Goal: Transaction & Acquisition: Obtain resource

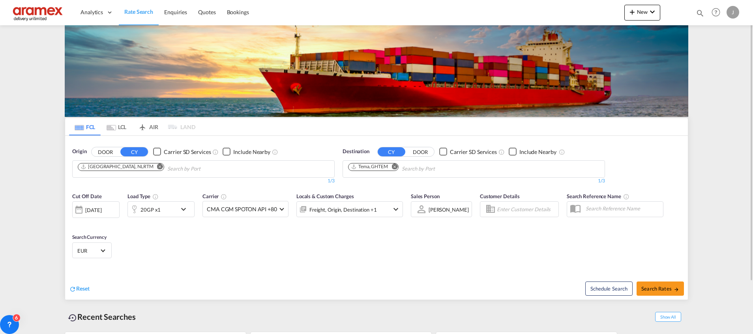
click at [395, 169] on md-icon "Remove" at bounding box center [394, 166] width 6 height 6
type input "Hamad"
click at [387, 206] on div "Hamad Qatar QAHMD" at bounding box center [409, 211] width 150 height 24
click at [657, 288] on span "Search Rates" at bounding box center [660, 288] width 38 height 6
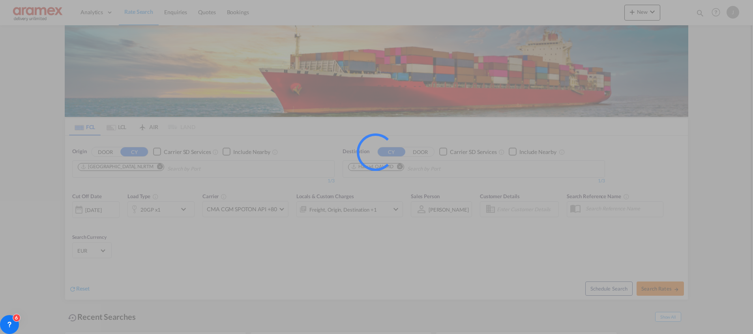
type input "NLRTM to QAHMD / 28 Aug 2025"
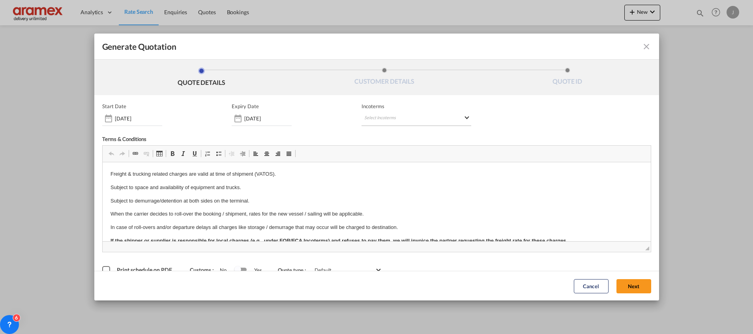
click at [383, 116] on md-select "Select Incoterms EXW - import Ex Works CIP - import Carriage and Insurance Paid…" at bounding box center [416, 119] width 110 height 14
click at [374, 136] on input "search" at bounding box center [398, 134] width 73 height 7
type input "exw"
click at [403, 151] on div "EXW - import" at bounding box center [402, 149] width 75 height 6
click at [617, 284] on button "Next" at bounding box center [633, 286] width 35 height 14
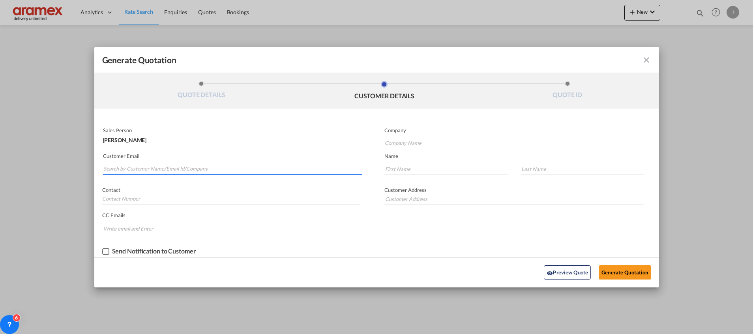
click at [154, 167] on input "Search by Customer Name/Email Id/Company" at bounding box center [232, 169] width 258 height 12
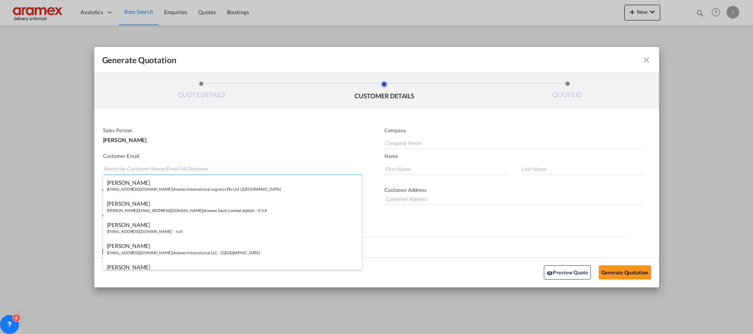
paste input "Reshma Ramesh"
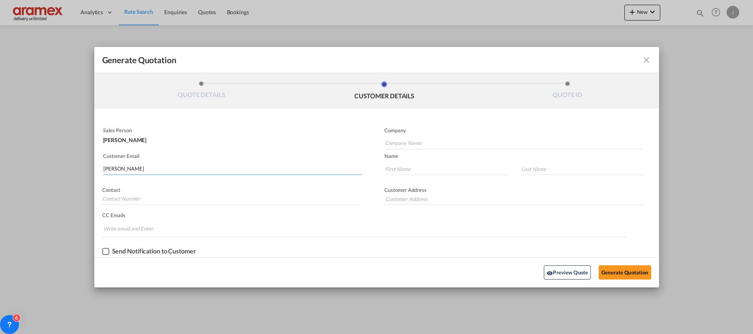
click at [127, 165] on input "Reshma Ramesh" at bounding box center [232, 169] width 258 height 12
paste input "reshma@aramex.com"
type input "reshma@aramex.com"
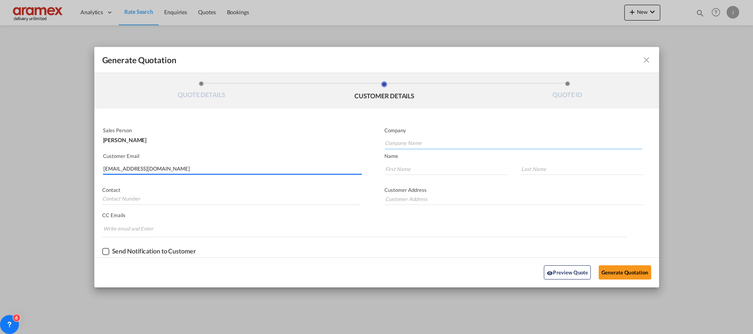
click at [414, 141] on input "Company Name" at bounding box center [513, 143] width 257 height 12
paste input "Aramex Doha WLL. – Qatar"
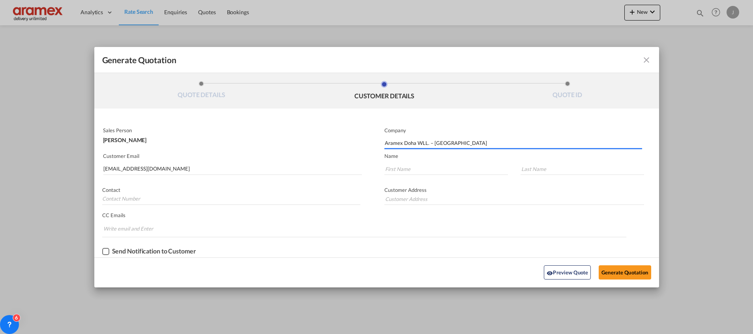
type input "Aramex Doha WLL. – Qatar"
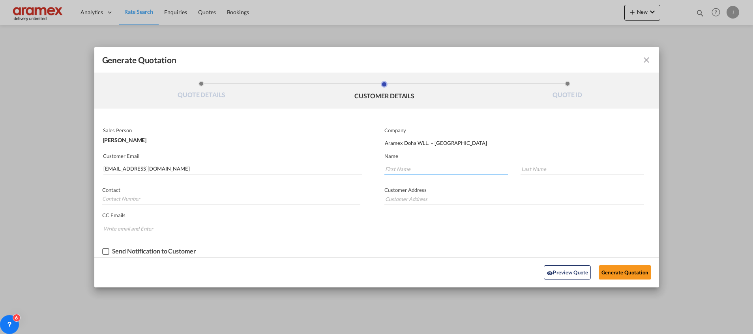
click at [440, 166] on input "Generate QuotationQUOTE ..." at bounding box center [445, 169] width 123 height 12
paste input "Reshma Ramesh"
click at [415, 165] on input "Reshma Ramesh" at bounding box center [445, 169] width 123 height 12
type input "Reshma"
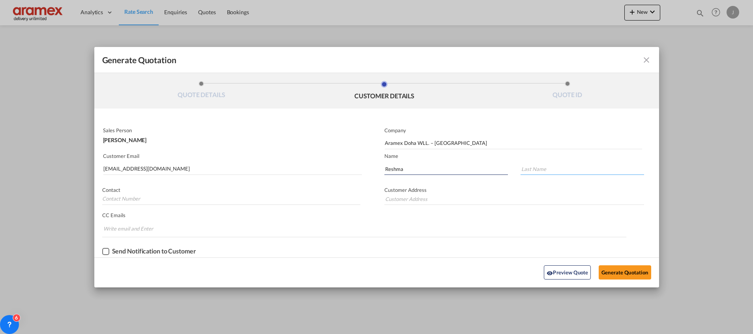
click at [554, 166] on input "Generate QuotationQUOTE ..." at bounding box center [581, 169] width 123 height 12
paste input "Ramesh"
type input "Ramesh"
click at [482, 210] on div "CC Emails Invalid email address!! We removed it. Duplicate email address!! We r…" at bounding box center [376, 223] width 565 height 28
click at [405, 143] on input "Aramex Doha WLL. – Qatar" at bounding box center [513, 143] width 257 height 12
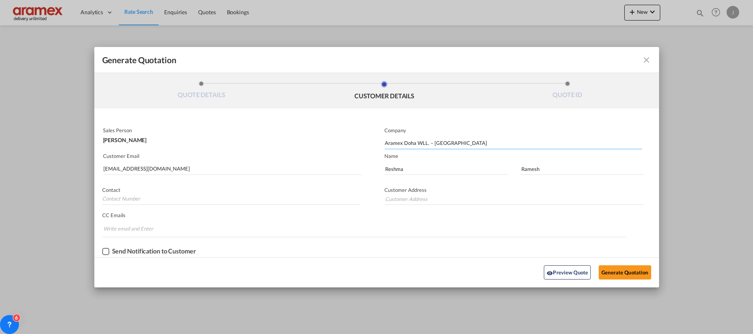
click at [405, 143] on input "Aramex Doha WLL. – Qatar" at bounding box center [513, 143] width 257 height 12
click at [437, 144] on input "Aramex Doha WLL. – Qatar" at bounding box center [513, 143] width 257 height 12
click at [408, 198] on input "Generate QuotationQUOTE ..." at bounding box center [514, 199] width 260 height 12
paste input "Qatar"
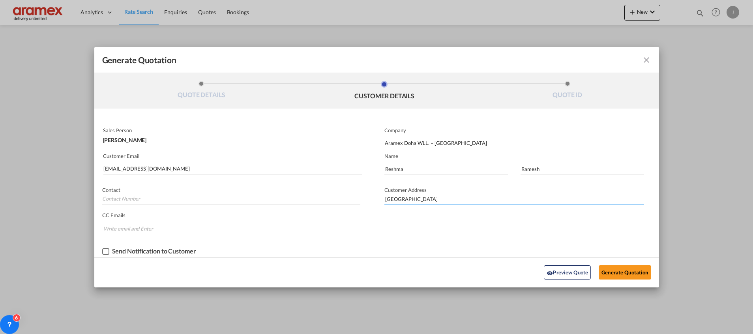
type input "Qatar"
click at [387, 229] on md-chips-wrap "Chips container. Enter the text area, then type text, and press enter to add a …" at bounding box center [364, 228] width 524 height 15
click at [617, 271] on button "Generate Quotation" at bounding box center [624, 272] width 52 height 14
click at [621, 272] on button "Generate Quotation" at bounding box center [624, 272] width 52 height 14
click at [172, 171] on input "reshma@aramex.com" at bounding box center [232, 169] width 258 height 12
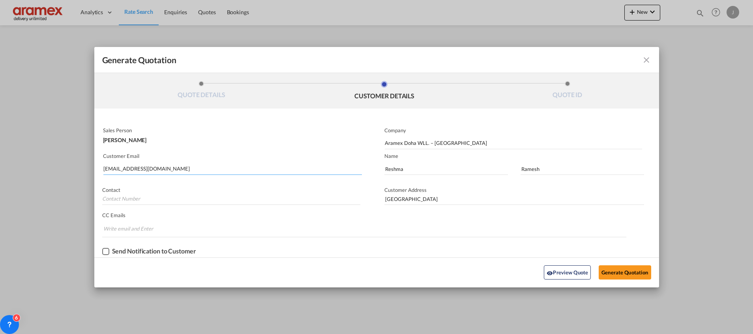
click at [160, 170] on input "reshma@aramex.com" at bounding box center [232, 169] width 258 height 12
click at [614, 272] on button "Generate Quotation" at bounding box center [624, 272] width 52 height 14
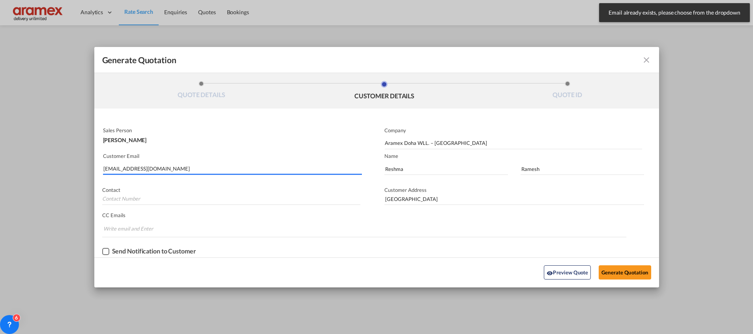
click at [207, 168] on input "reshma@aramex.com" at bounding box center [232, 169] width 258 height 12
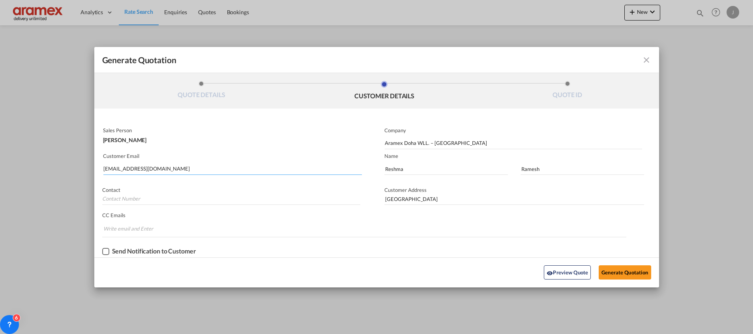
drag, startPoint x: 126, startPoint y: 169, endPoint x: 188, endPoint y: 164, distance: 62.1
click at [188, 164] on input "reshma@aramex.com" at bounding box center [232, 169] width 258 height 12
type input "reshm"
type input "resh"
click at [641, 58] on md-icon "icon-close fg-AAA8AD cursor m-0" at bounding box center [645, 59] width 9 height 9
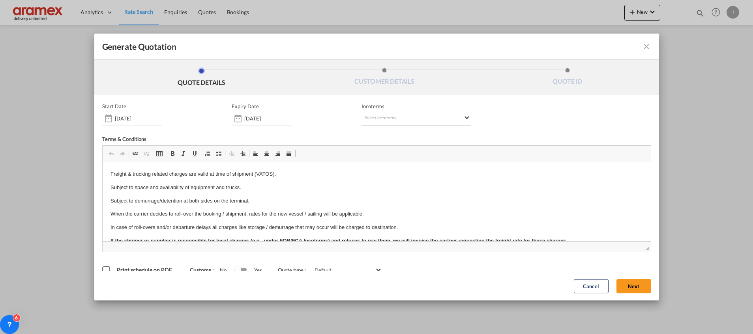
click at [380, 116] on md-select "Select Incoterms EXW - import Ex Works CIP - import Carriage and Insurance Paid…" at bounding box center [416, 119] width 110 height 14
click at [374, 134] on input "search" at bounding box center [398, 134] width 73 height 7
type input "exw"
click at [381, 151] on div "EXW - import" at bounding box center [402, 149] width 75 height 6
click at [631, 281] on button "Next" at bounding box center [633, 286] width 35 height 14
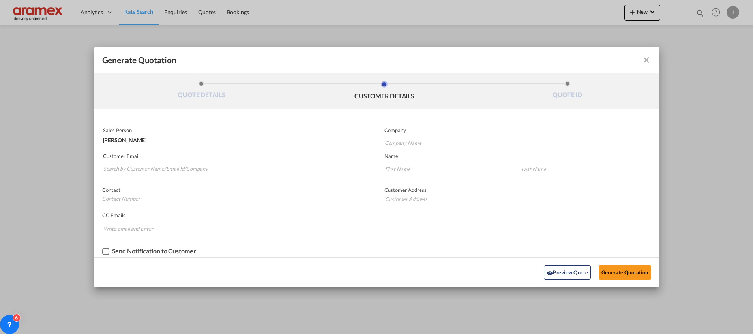
click at [127, 168] on input "Search by Customer Name/Email Id/Company" at bounding box center [232, 169] width 258 height 12
paste input "Qatar"
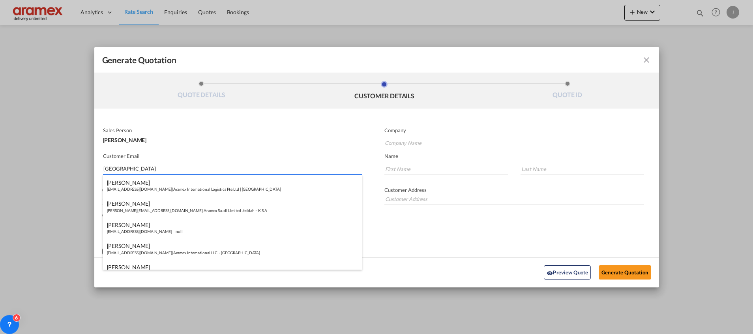
drag, startPoint x: 132, startPoint y: 167, endPoint x: 70, endPoint y: 163, distance: 62.4
click at [70, 163] on div "Generate Quotation QUOTE DETAILS CUSTOMER DETAILS QUOTE ID Start Date 28 Aug 20…" at bounding box center [376, 167] width 753 height 334
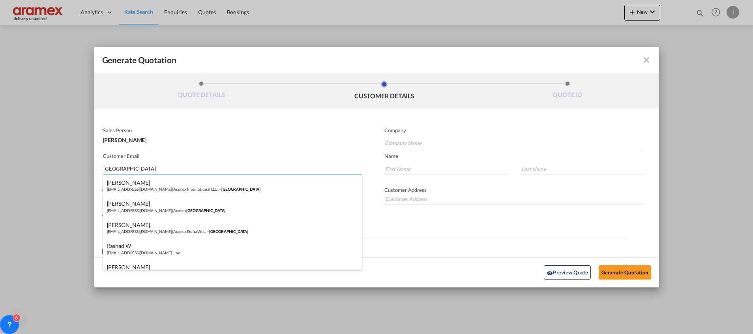
paste input "Reshma"
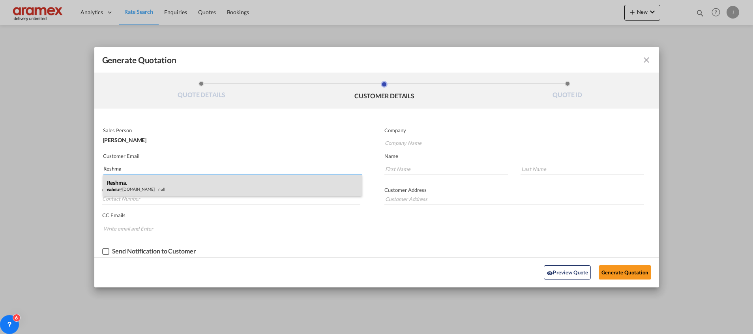
type input "Reshma"
click at [129, 182] on div "Reshma . reshma @aramex.com null" at bounding box center [232, 185] width 259 height 21
type input "Aramex Doha"
type input "reshma@aramex.com"
type input "Reshma"
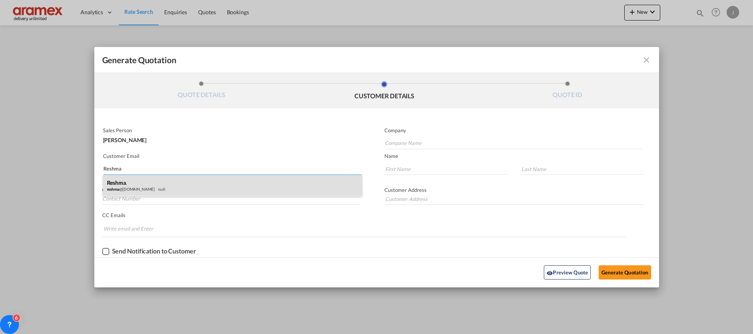
type input "."
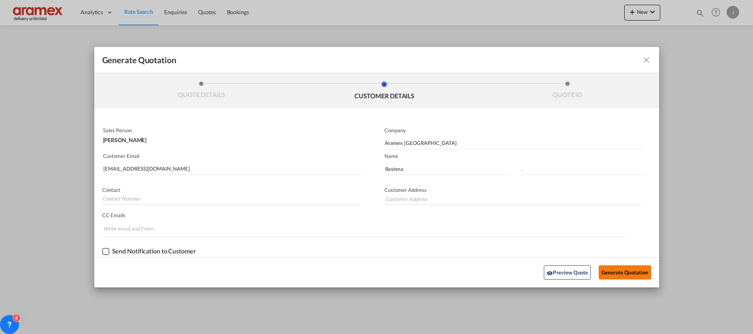
click at [615, 273] on button "Generate Quotation" at bounding box center [624, 272] width 52 height 14
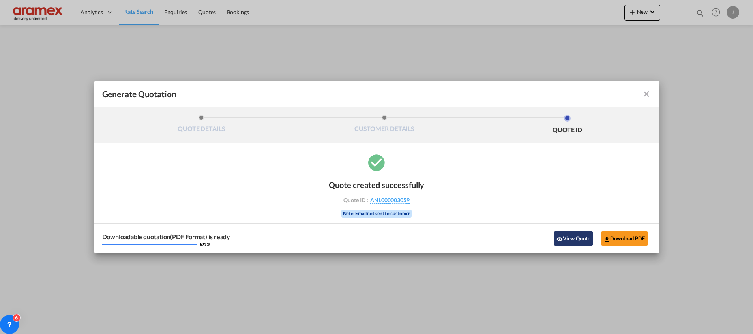
click at [570, 239] on button "View Quote" at bounding box center [572, 238] width 39 height 14
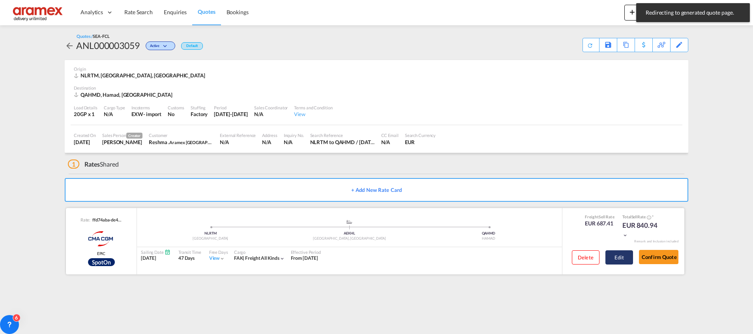
click at [618, 256] on button "Edit" at bounding box center [619, 257] width 28 height 14
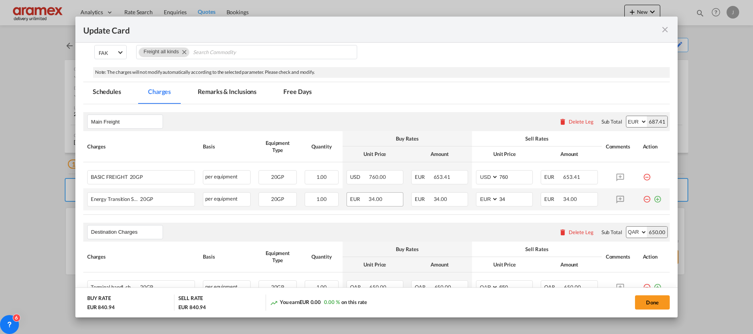
scroll to position [209, 0]
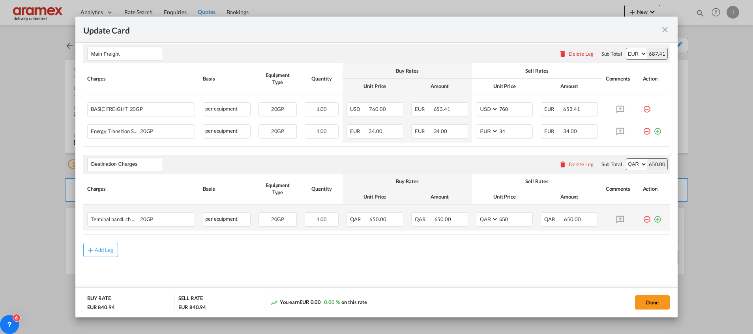
click at [653, 219] on md-icon "icon-plus-circle-outline green-400-fg" at bounding box center [657, 216] width 8 height 8
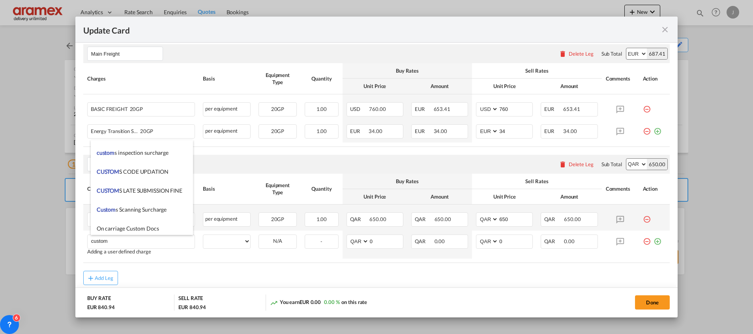
scroll to position [883, 0]
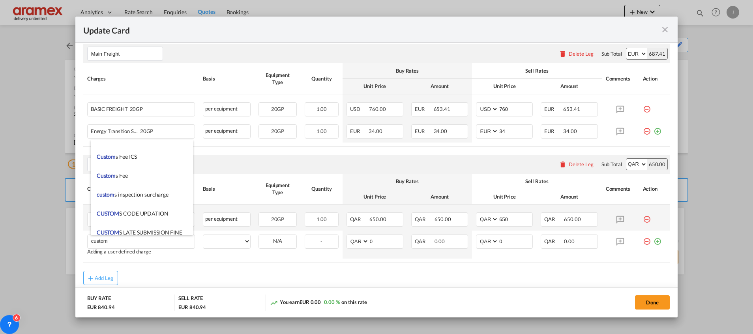
type input "custom"
click at [249, 267] on rate-modification "Main Freight Please enter leg name Leg Name Already Exists Delete Leg Sub Total…" at bounding box center [376, 160] width 586 height 249
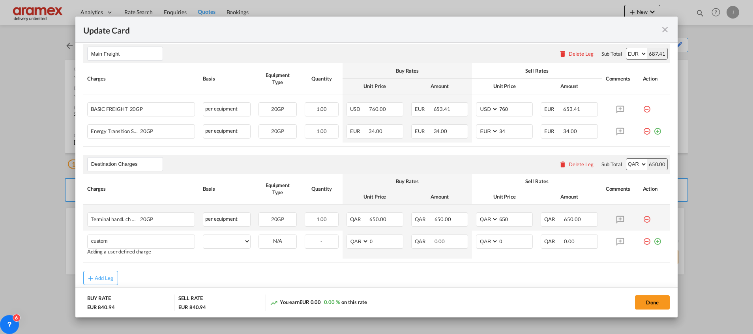
click at [570, 166] on div "Delete Leg" at bounding box center [580, 164] width 25 height 6
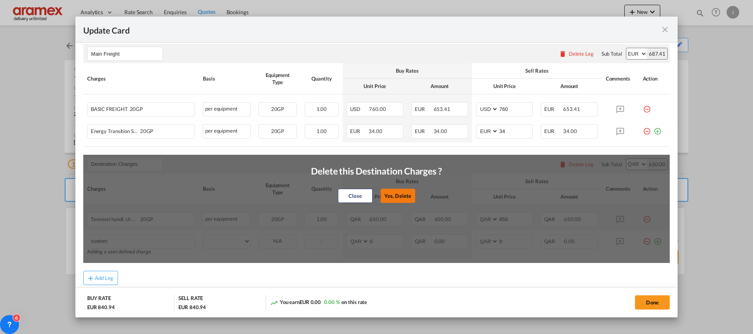
click at [389, 193] on button "Yes, Delete" at bounding box center [397, 196] width 35 height 14
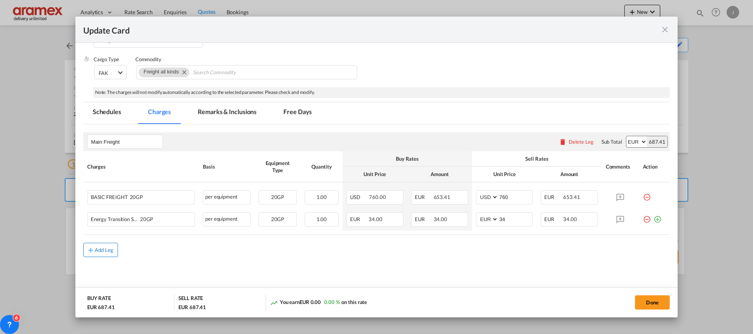
click at [95, 250] on div "Add Leg" at bounding box center [104, 249] width 19 height 5
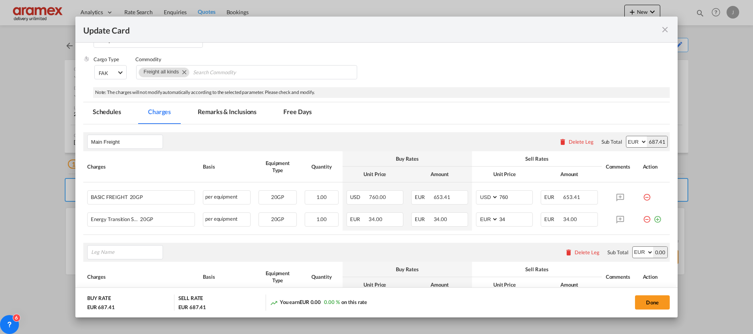
scroll to position [209, 0]
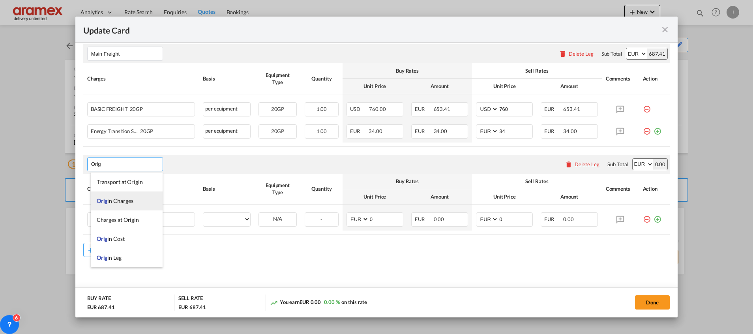
click at [120, 204] on li "Orig in Charges" at bounding box center [127, 200] width 72 height 19
type input "Origin Charges"
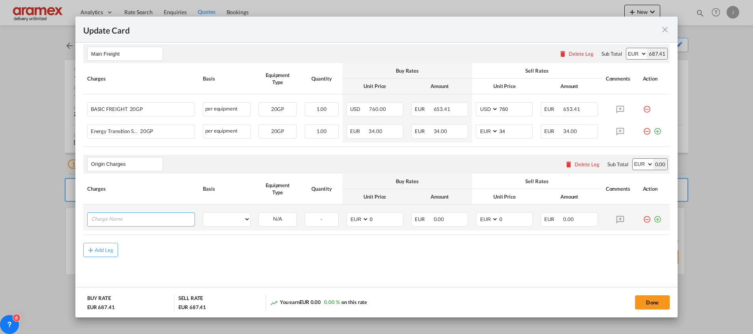
click at [130, 216] on input "Charge Name" at bounding box center [142, 219] width 103 height 12
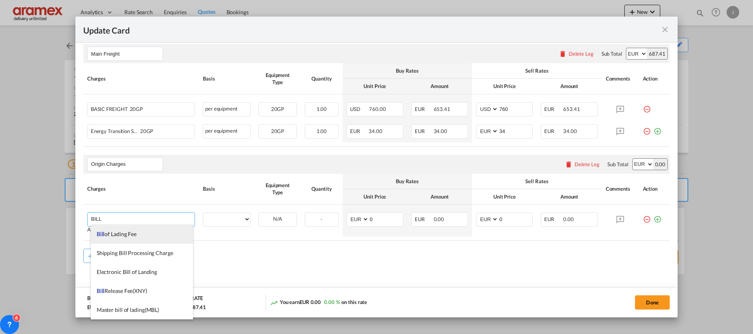
click at [118, 229] on li "Bill of Lading Fee" at bounding box center [142, 233] width 102 height 19
type input "Bill of Lading Fee"
select select "per B/L"
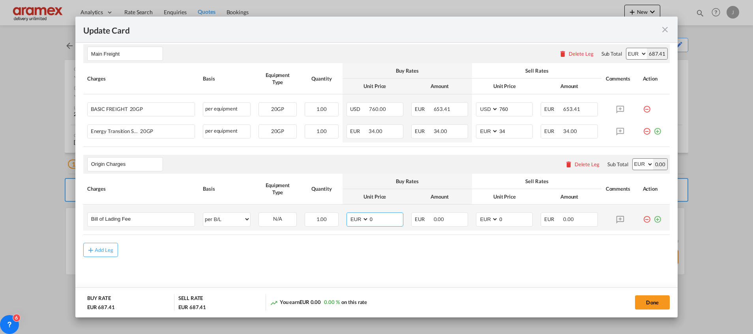
drag, startPoint x: 387, startPoint y: 221, endPoint x: 371, endPoint y: 221, distance: 15.4
click at [371, 221] on input "0" at bounding box center [386, 219] width 34 height 12
drag, startPoint x: 374, startPoint y: 220, endPoint x: 340, endPoint y: 220, distance: 33.5
click at [342, 220] on td "AED AFN ALL AMD ANG AOA ARS AUD AWG AZN BAM BBD BDT BGN BHD BIF BMD BND BOB BRL…" at bounding box center [374, 217] width 65 height 26
click at [369, 217] on input "50" at bounding box center [386, 219] width 34 height 12
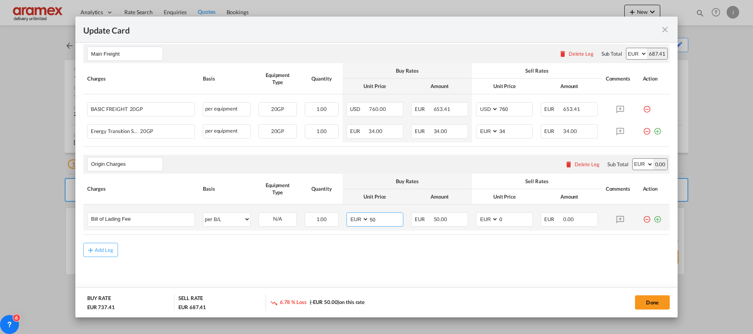
click at [374, 219] on input "50" at bounding box center [386, 219] width 34 height 12
click at [375, 219] on input "50" at bounding box center [386, 219] width 34 height 12
click at [374, 221] on input "50" at bounding box center [386, 219] width 34 height 12
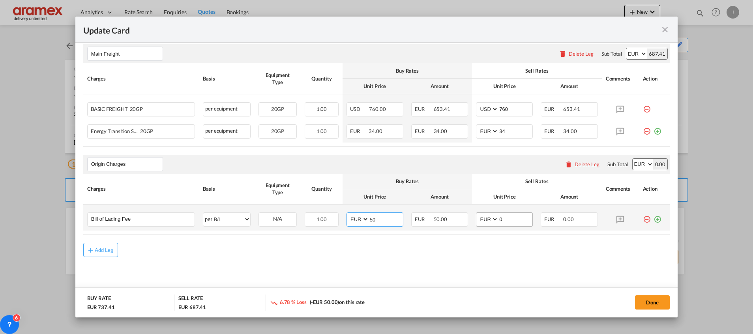
type input "50"
click at [520, 223] on input "0" at bounding box center [515, 219] width 34 height 12
drag, startPoint x: 504, startPoint y: 219, endPoint x: 480, endPoint y: 219, distance: 23.7
click at [484, 219] on md-input-container "AED AFN ALL AMD ANG AOA ARS AUD AWG AZN BAM BBD BDT BGN BHD BIF BMD BND BOB BRL…" at bounding box center [504, 219] width 57 height 14
paste input "5"
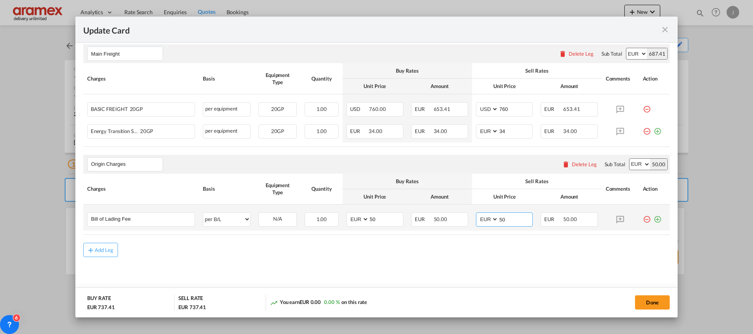
type input "50"
click at [653, 220] on md-icon "icon-plus-circle-outline green-400-fg" at bounding box center [657, 216] width 8 height 8
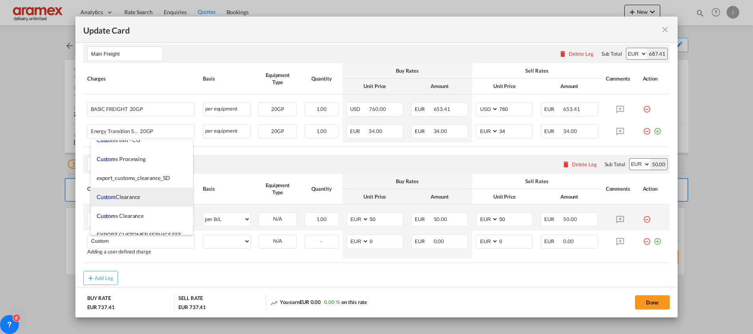
scroll to position [828, 0]
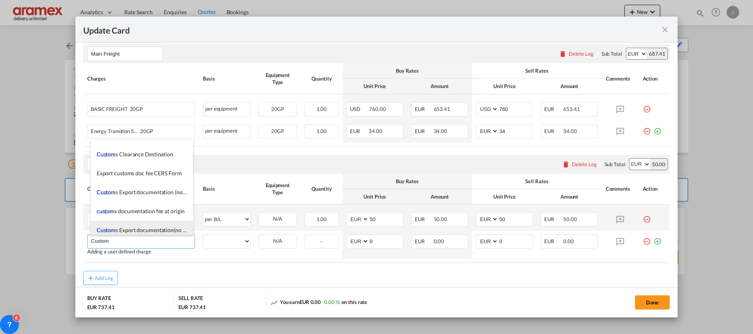
click at [142, 227] on span "Custom s Export documentation(no costs, suggested sell)" at bounding box center [164, 229] width 135 height 7
type input "Customs Export documentation(no costs, suggested sell)"
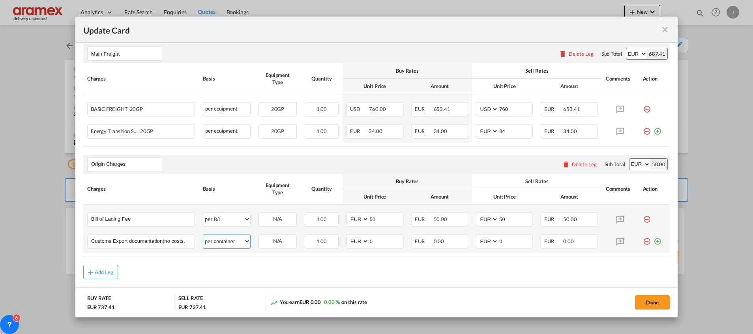
click at [220, 242] on select "per equipment per container per B/L per shipping bill per shipment per pallet p…" at bounding box center [226, 241] width 47 height 13
select select "per shipment"
click at [203, 235] on select "per equipment per container per B/L per shipping bill per shipment per pallet p…" at bounding box center [226, 241] width 47 height 13
drag, startPoint x: 380, startPoint y: 245, endPoint x: 342, endPoint y: 245, distance: 37.1
click at [346, 245] on md-input-container "AED AFN ALL AMD ANG AOA ARS AUD AWG AZN BAM BBD BDT BGN BHD BIF BMD BND BOB BRL…" at bounding box center [374, 241] width 57 height 14
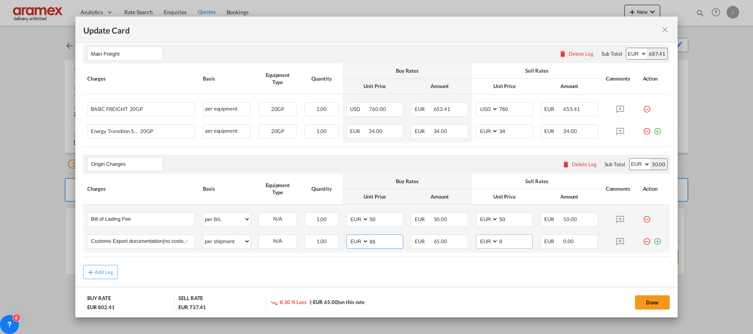
type input "65"
drag, startPoint x: 508, startPoint y: 241, endPoint x: 462, endPoint y: 241, distance: 46.6
click at [465, 241] on tr "Customs Export documentation(no costs, suggested sell) Please Enter User Define…" at bounding box center [376, 241] width 586 height 22
type input "65"
click at [389, 282] on md-content "Main Freight Please enter leg name Leg Name Already Exists Delete Leg Sub Total…" at bounding box center [376, 178] width 586 height 284
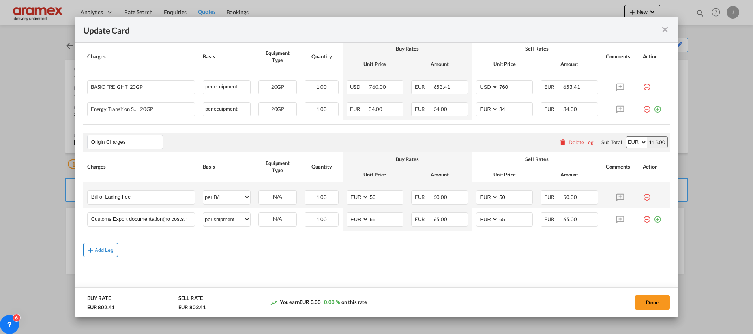
click at [94, 250] on md-icon "icon-plus md-link-fg s20" at bounding box center [91, 250] width 8 height 8
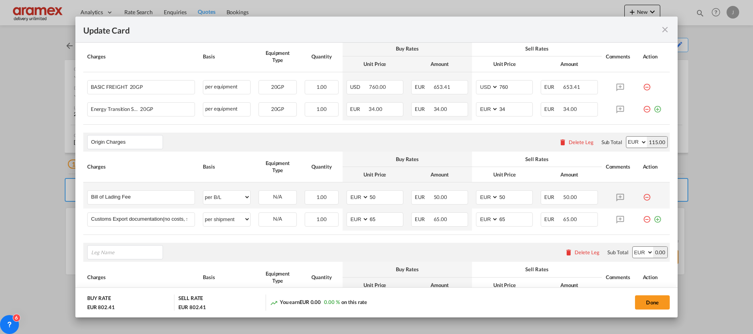
scroll to position [320, 0]
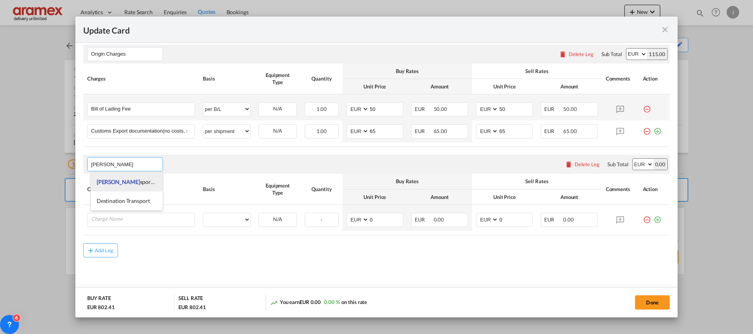
click at [121, 181] on span "Tran sport at Origin" at bounding box center [136, 181] width 79 height 7
type input "Transport at Origin"
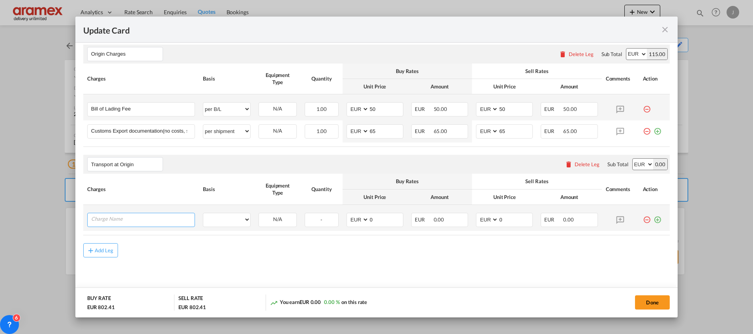
click at [122, 214] on input "Charge Name" at bounding box center [142, 219] width 103 height 12
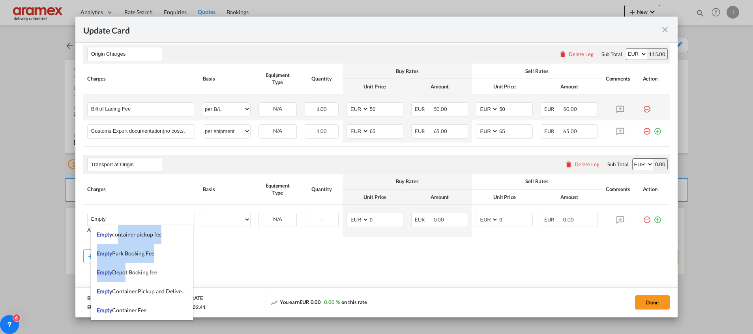
drag, startPoint x: 116, startPoint y: 233, endPoint x: 148, endPoint y: 287, distance: 62.8
click at [141, 291] on ul "Empty container pickup fee Empty Park Booking Fee Empty Depot Booking fee Empty…" at bounding box center [142, 300] width 102 height 151
click at [150, 288] on body "Analytics Dashboard Rate Search Enquiries Quotes Bookings" at bounding box center [376, 167] width 753 height 334
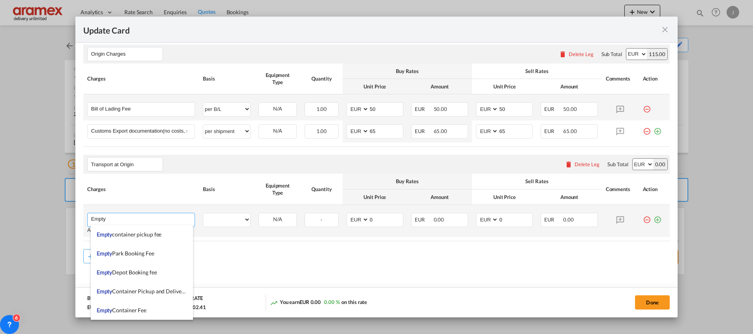
click at [126, 217] on input "Empty" at bounding box center [142, 219] width 103 height 12
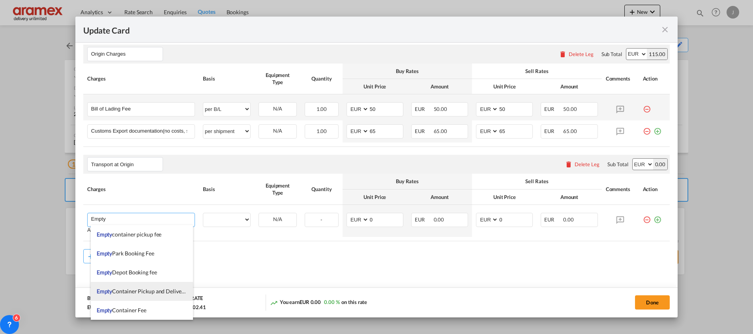
click at [154, 290] on span "Empty Container Pickup and Delivery Charge" at bounding box center [151, 291] width 108 height 7
type input "Empty Container Pickup and Delivery Charge"
select select "per equipment"
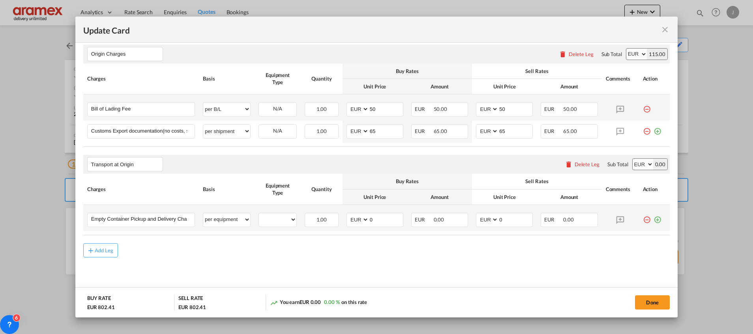
click at [653, 219] on md-icon "icon-plus-circle-outline green-400-fg" at bounding box center [657, 217] width 8 height 8
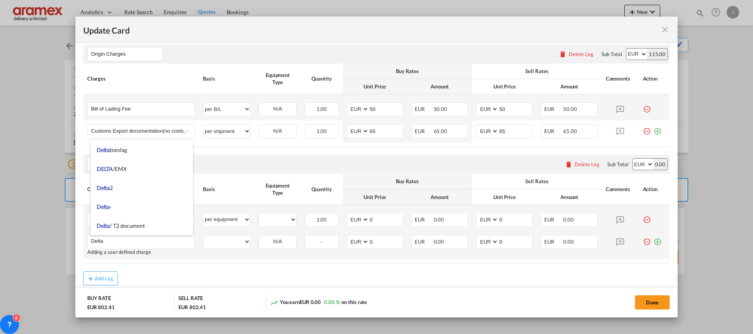
type input "Delta"
click at [653, 241] on md-icon "icon-plus-circle-outline green-400-fg" at bounding box center [657, 239] width 8 height 8
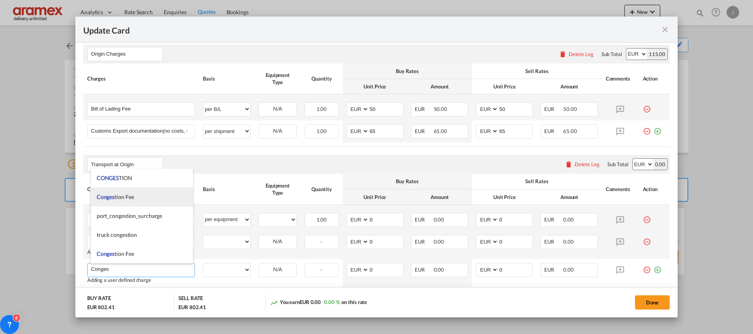
click at [138, 195] on li "Conges tion Fee" at bounding box center [142, 196] width 102 height 19
type input "Congestion Fee"
select select "per equipment"
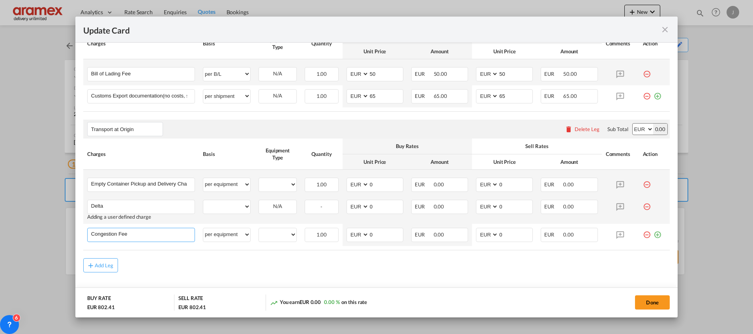
scroll to position [370, 0]
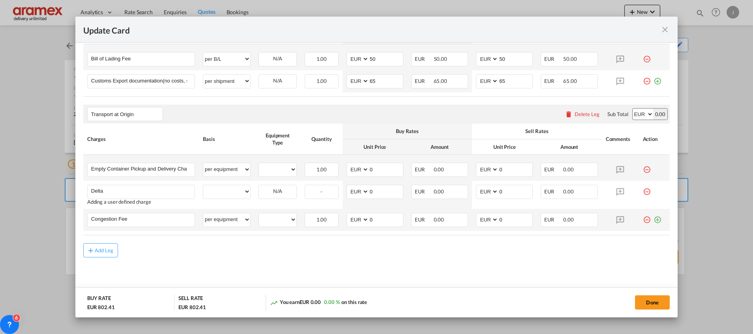
click at [653, 219] on md-icon "icon-plus-circle-outline green-400-fg" at bounding box center [657, 217] width 8 height 8
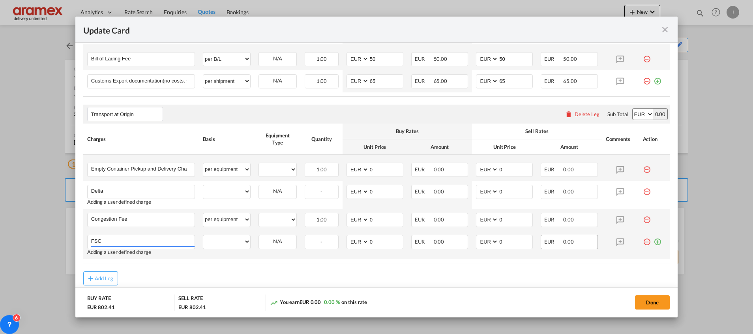
type input "FSC"
click at [653, 242] on md-icon "icon-plus-circle-outline green-400-fg" at bounding box center [657, 239] width 8 height 8
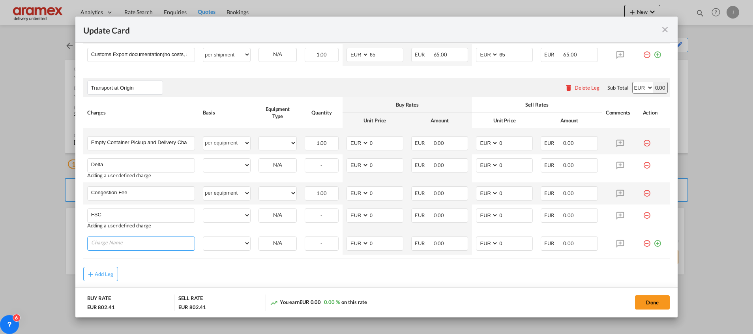
scroll to position [420, 0]
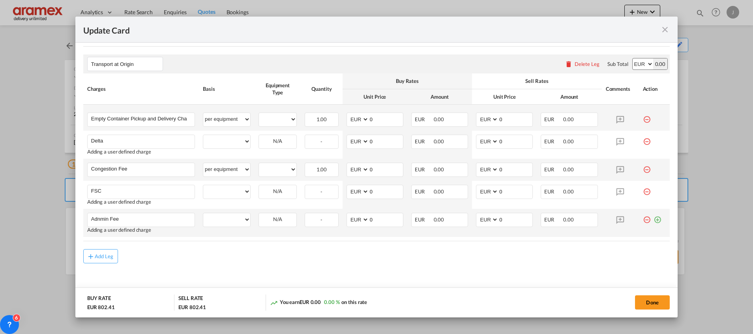
drag, startPoint x: 97, startPoint y: 219, endPoint x: 116, endPoint y: 229, distance: 21.0
click at [130, 248] on rate-modification "Main Freight Please enter leg name Leg Name Already Exists Delete Leg Sub Total…" at bounding box center [376, 44] width 586 height 437
click at [93, 212] on td "Adnmin Fee Please Enter User Defined Charges Cannot Be Published Adding a user …" at bounding box center [141, 223] width 116 height 28
click at [97, 219] on input "Adnmin Fee" at bounding box center [142, 219] width 103 height 12
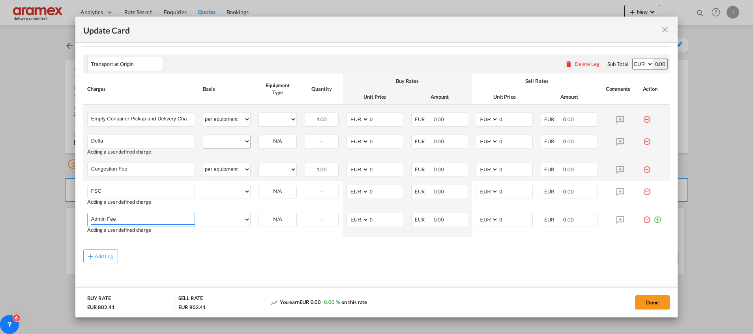
type input "Admin Fee"
drag, startPoint x: 215, startPoint y: 137, endPoint x: 214, endPoint y: 142, distance: 5.4
click at [215, 137] on select "per equipment per container per B/L per shipping bill per shipment % on pickup …" at bounding box center [226, 141] width 47 height 13
select select "per equipment"
click at [203, 135] on select "per equipment per container per B/L per shipping bill per shipment % on pickup …" at bounding box center [226, 141] width 47 height 13
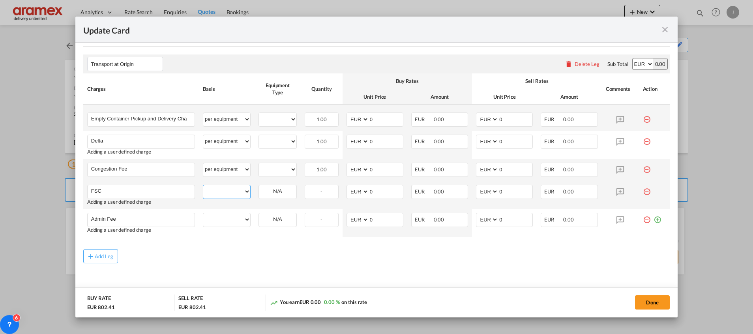
click at [221, 187] on select "per equipment per container per B/L per shipping bill per shipment % on pickup …" at bounding box center [226, 191] width 47 height 13
select select "per equipment"
click at [203, 185] on select "per equipment per container per B/L per shipping bill per shipment % on pickup …" at bounding box center [226, 191] width 47 height 13
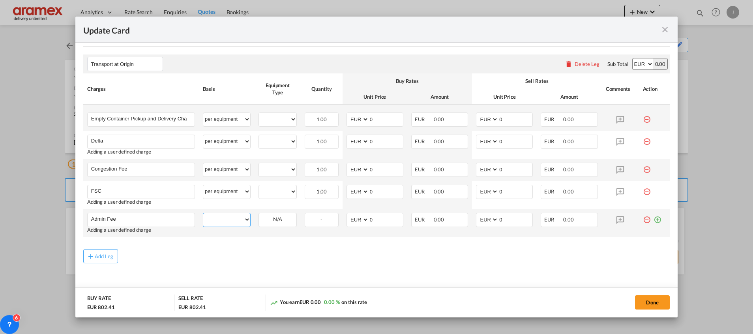
drag, startPoint x: 214, startPoint y: 218, endPoint x: 215, endPoint y: 213, distance: 5.1
click at [214, 218] on select "per equipment per container per B/L per shipping bill per shipment % on pickup …" at bounding box center [226, 219] width 47 height 13
select select "per equipment"
click at [203, 213] on select "per equipment per container per B/L per shipping bill per shipment % on pickup …" at bounding box center [226, 219] width 47 height 13
click at [271, 121] on select "20GP" at bounding box center [277, 119] width 37 height 11
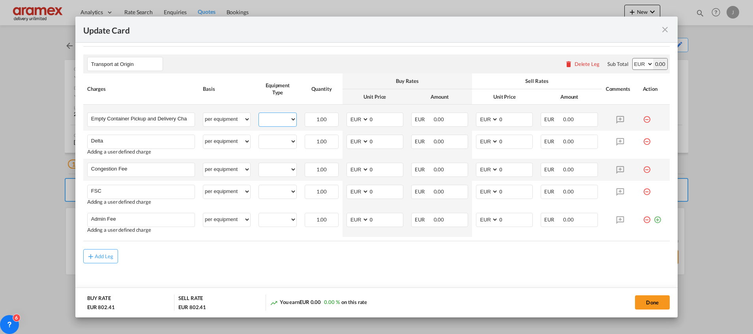
select select "20GP"
click at [259, 114] on select "20GP" at bounding box center [277, 119] width 37 height 11
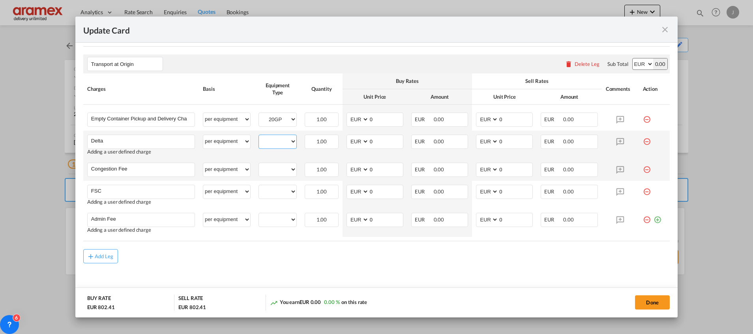
drag, startPoint x: 268, startPoint y: 141, endPoint x: 271, endPoint y: 146, distance: 5.8
click at [268, 141] on select "20GP" at bounding box center [277, 141] width 37 height 11
select select "20GP"
click at [259, 136] on select "20GP" at bounding box center [277, 141] width 37 height 11
drag, startPoint x: 271, startPoint y: 170, endPoint x: 272, endPoint y: 176, distance: 5.5
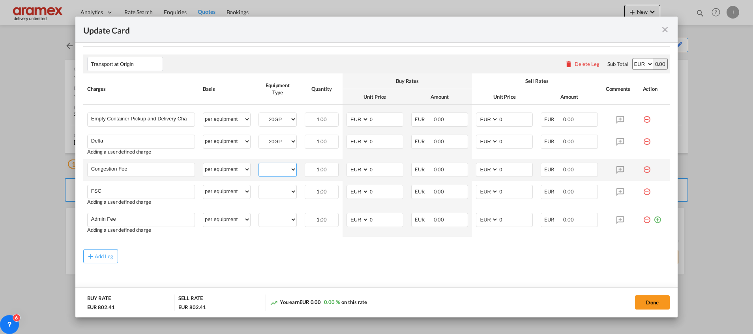
click at [271, 171] on select "20GP" at bounding box center [277, 169] width 37 height 11
select select "20GP"
click at [259, 164] on select "20GP" at bounding box center [277, 169] width 37 height 11
click at [273, 189] on select "20GP" at bounding box center [277, 191] width 37 height 11
select select "20GP"
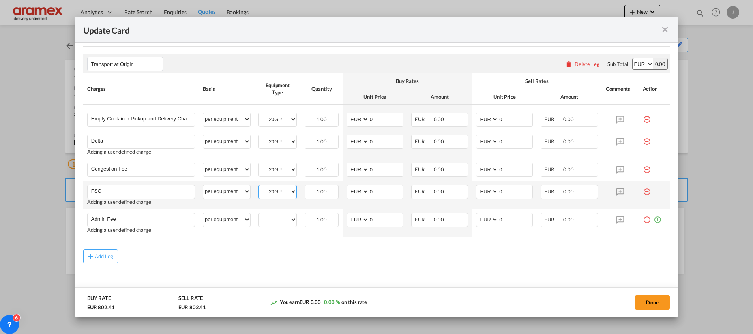
click at [259, 186] on select "20GP" at bounding box center [277, 191] width 37 height 11
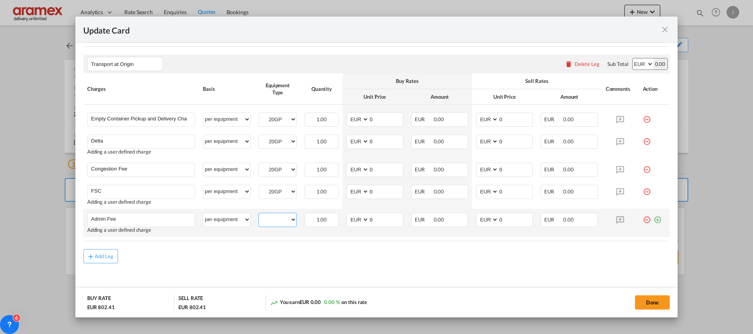
click at [273, 215] on select "20GP" at bounding box center [277, 219] width 37 height 11
select select "20GP"
click at [259, 214] on select "20GP" at bounding box center [277, 219] width 37 height 11
click at [331, 248] on rate-modification "Main Freight Please enter leg name Leg Name Already Exists Delete Leg Sub Total…" at bounding box center [376, 44] width 586 height 437
drag, startPoint x: 380, startPoint y: 121, endPoint x: 348, endPoint y: 120, distance: 31.2
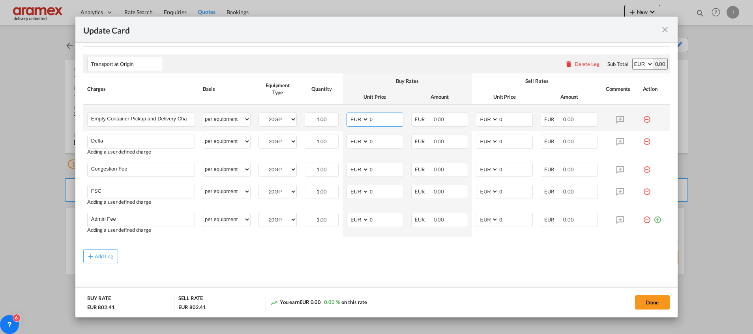
click at [348, 120] on md-input-container "AED AFN ALL AMD ANG AOA ARS AUD AWG AZN BAM BBD BDT BGN BHD BIF BMD BND BOB BRL…" at bounding box center [374, 119] width 57 height 14
type input "401.50"
click at [391, 79] on div "Buy Rates" at bounding box center [407, 80] width 122 height 7
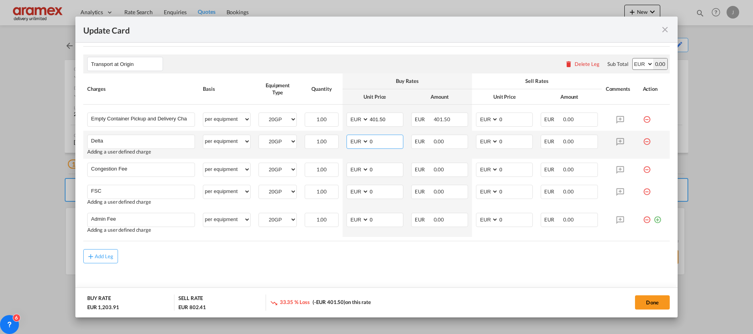
drag, startPoint x: 370, startPoint y: 144, endPoint x: 356, endPoint y: 145, distance: 13.5
click at [356, 145] on md-input-container "AED AFN ALL AMD ANG AOA ARS AUD AWG AZN BAM BBD BDT BGN BHD BIF BMD BND BOB BRL…" at bounding box center [374, 142] width 57 height 14
type input "60"
click at [361, 245] on rate-modification "Main Freight Please enter leg name Leg Name Already Exists Delete Leg Sub Total…" at bounding box center [376, 44] width 586 height 437
drag, startPoint x: 372, startPoint y: 172, endPoint x: 348, endPoint y: 170, distance: 24.5
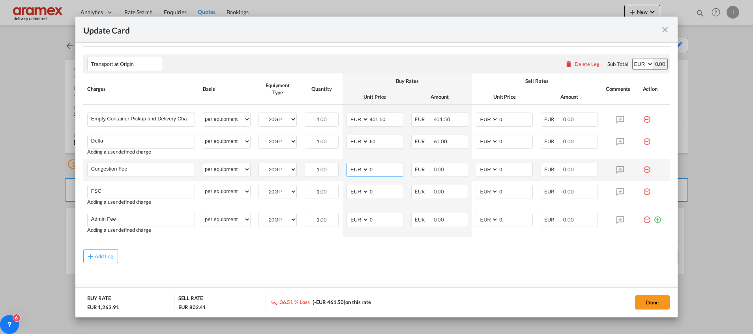
click at [348, 170] on md-input-container "AED AFN ALL AMD ANG AOA ARS AUD AWG AZN BAM BBD BDT BGN BHD BIF BMD BND BOB BRL…" at bounding box center [374, 170] width 57 height 14
type input "17"
click at [311, 259] on div "Add Leg" at bounding box center [376, 256] width 586 height 14
click at [352, 194] on md-input-container "AED AFN ALL AMD ANG AOA ARS AUD AWG AZN BAM BBD BDT BGN BHD BIF BMD BND BOB BRL…" at bounding box center [374, 192] width 57 height 14
paste input "€ 47.85"
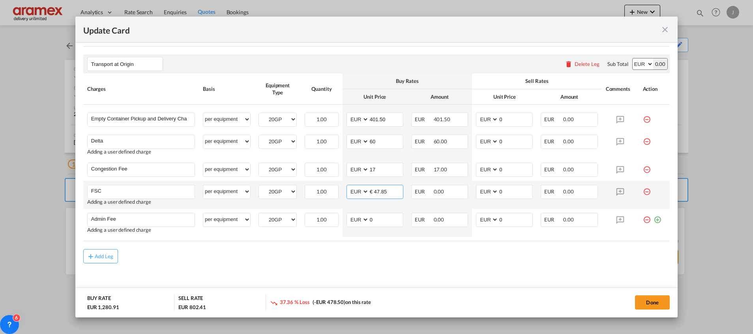
click at [374, 191] on input "€ 47.85" at bounding box center [386, 191] width 34 height 12
click at [372, 191] on input "47.85" at bounding box center [386, 191] width 34 height 12
click at [371, 191] on input "47.85" at bounding box center [386, 191] width 34 height 12
type input "47.85"
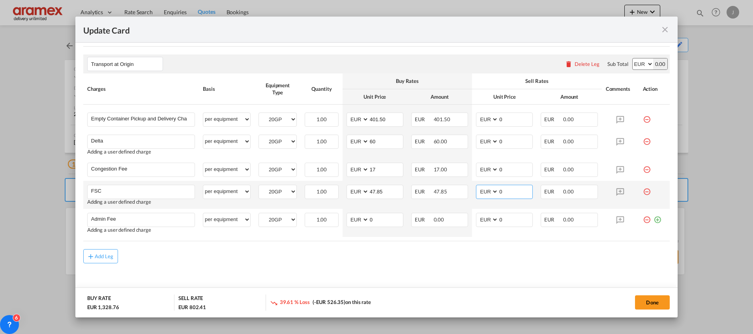
drag, startPoint x: 506, startPoint y: 194, endPoint x: 486, endPoint y: 193, distance: 19.7
click at [486, 193] on md-input-container "AED AFN ALL AMD ANG AOA ARS AUD AWG AZN BAM BBD BDT BGN BHD BIF BMD BND BOB BRL…" at bounding box center [504, 192] width 57 height 14
paste input "47.85"
type input "47.85"
drag, startPoint x: 378, startPoint y: 223, endPoint x: 354, endPoint y: 221, distance: 23.7
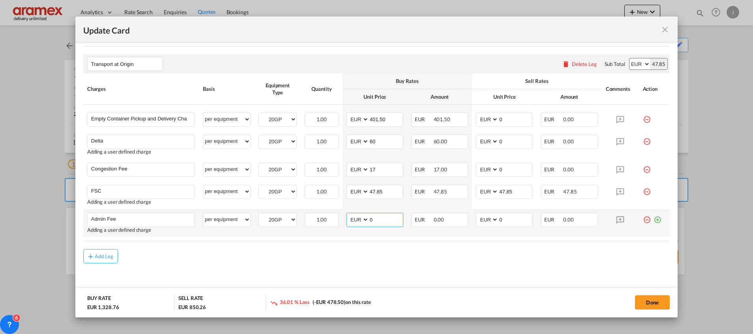
click at [354, 221] on md-input-container "AED AFN ALL AMD ANG AOA ARS AUD AWG AZN BAM BBD BDT BGN BHD BIF BMD BND BOB BRL…" at bounding box center [374, 220] width 57 height 14
type input "25"
drag, startPoint x: 383, startPoint y: 255, endPoint x: 465, endPoint y: 234, distance: 84.8
click at [388, 254] on div "Add Leg" at bounding box center [376, 256] width 586 height 14
drag, startPoint x: 507, startPoint y: 217, endPoint x: 463, endPoint y: 219, distance: 44.2
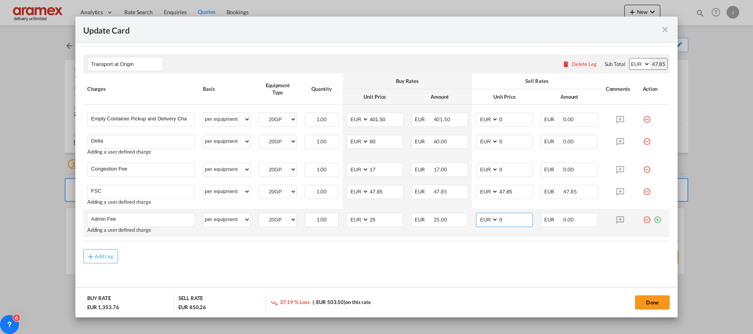
click at [472, 219] on td "AED AFN ALL AMD ANG AOA ARS AUD AWG AZN BAM BBD BDT BGN BHD BIF BMD BND BOB BRL…" at bounding box center [504, 223] width 65 height 28
type input "25"
click at [444, 288] on md-dialog-actions "BUY RATE EUR 1,353.76 SELL RATE EUR 875.26 35.35 % Loss (-EUR 478.50) on this r…" at bounding box center [376, 302] width 602 height 30
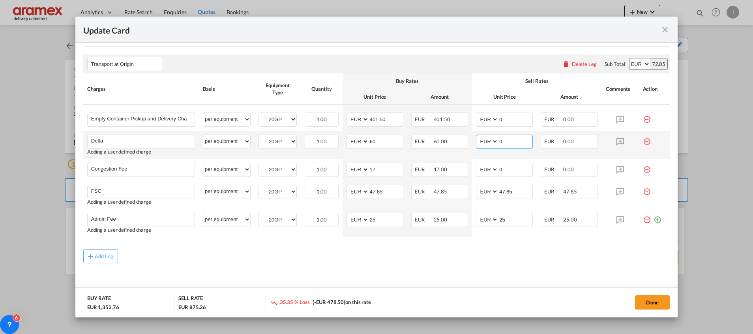
drag, startPoint x: 505, startPoint y: 139, endPoint x: 474, endPoint y: 137, distance: 31.6
click at [476, 137] on md-input-container "AED AFN ALL AMD ANG AOA ARS AUD AWG AZN BAM BBD BDT BGN BHD BIF BMD BND BOB BRL…" at bounding box center [504, 142] width 57 height 14
type input "60"
click at [376, 121] on input "401.50" at bounding box center [386, 119] width 34 height 12
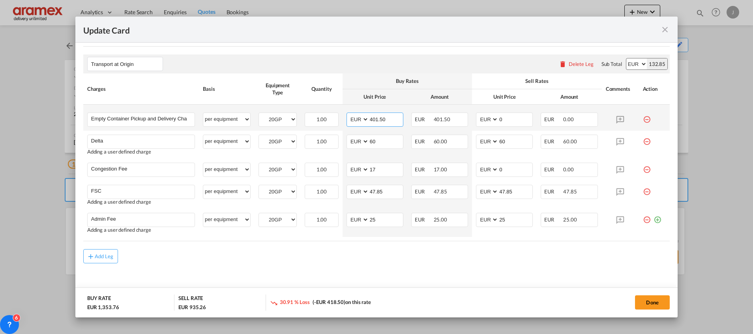
click at [376, 121] on input "401.50" at bounding box center [386, 119] width 34 height 12
drag, startPoint x: 504, startPoint y: 119, endPoint x: 478, endPoint y: 119, distance: 26.0
click at [478, 119] on md-input-container "AED AFN ALL AMD ANG AOA ARS AUD AWG AZN BAM BBD BDT BGN BHD BIF BMD BND BOB BRL…" at bounding box center [504, 119] width 57 height 14
paste input "401.5"
type input "401.50"
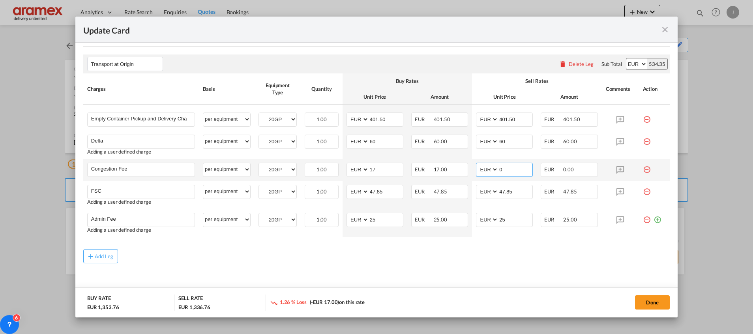
drag, startPoint x: 505, startPoint y: 168, endPoint x: 482, endPoint y: 169, distance: 22.9
click at [482, 169] on md-input-container "AED AFN ALL AMD ANG AOA ARS AUD AWG AZN BAM BBD BDT BGN BHD BIF BMD BND BOB BRL…" at bounding box center [504, 170] width 57 height 14
type input "17"
click at [428, 267] on md-content "Main Freight Please enter leg name Leg Name Already Exists Delete Leg Sub Total…" at bounding box center [376, 65] width 586 height 478
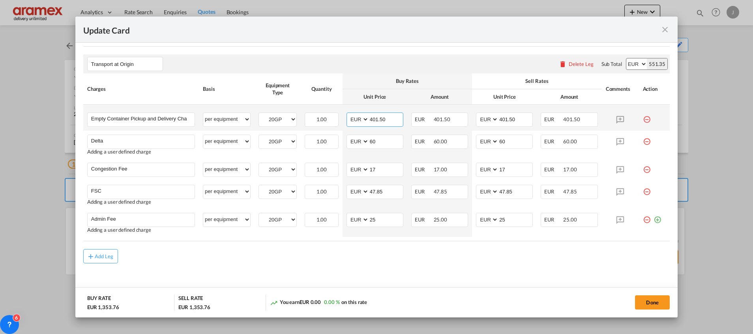
click at [379, 118] on input "401.50" at bounding box center [386, 119] width 34 height 12
click at [656, 304] on button "Done" at bounding box center [652, 302] width 35 height 14
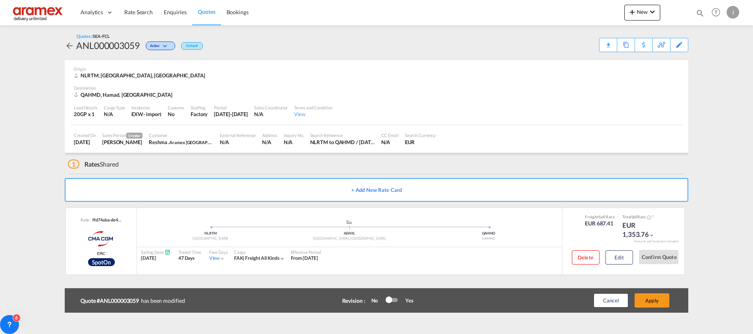
type input "401.5"
click at [651, 303] on button "Apply" at bounding box center [651, 300] width 35 height 14
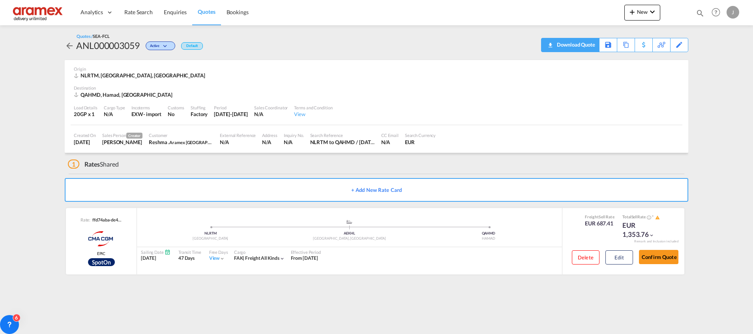
click at [588, 44] on div "Download Quote" at bounding box center [575, 44] width 40 height 13
click at [672, 42] on md-icon at bounding box center [669, 45] width 9 height 6
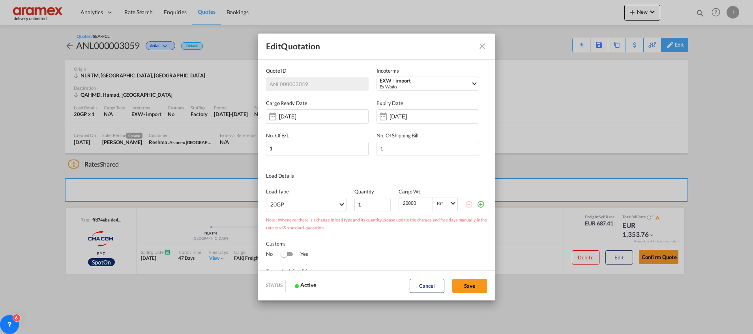
scroll to position [0, 0]
click at [483, 45] on md-icon "Close dialog" at bounding box center [481, 45] width 9 height 9
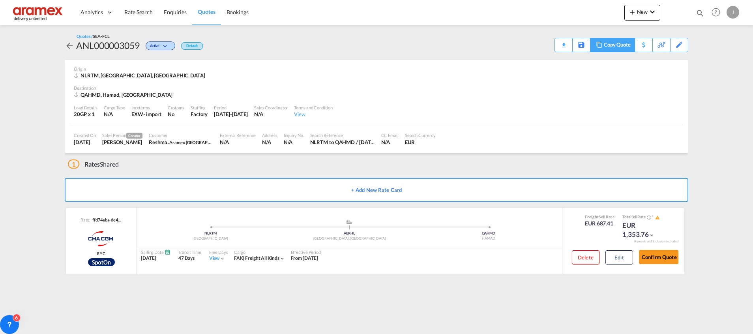
click at [628, 43] on div "Copy Quote" at bounding box center [617, 44] width 27 height 13
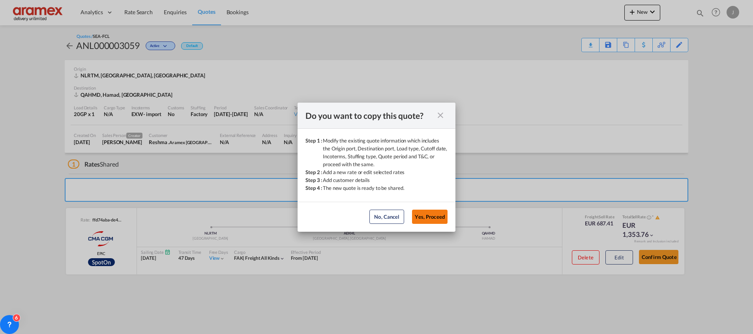
click at [430, 220] on button "Yes, Proceed" at bounding box center [430, 216] width 36 height 14
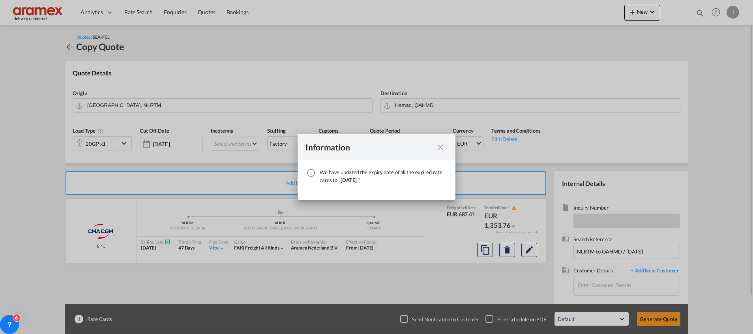
click at [437, 145] on md-icon "icon-close fg-AAA8AD cursor" at bounding box center [440, 146] width 9 height 9
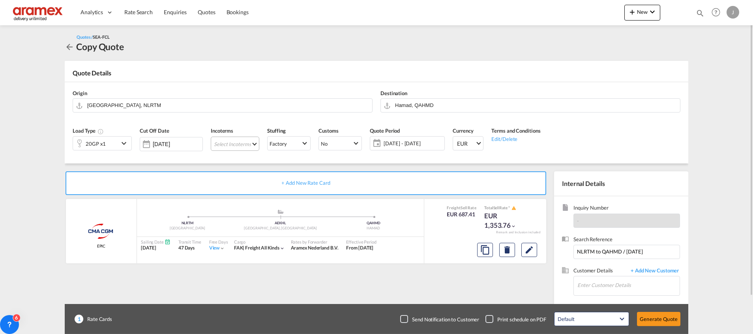
click at [224, 143] on md-select "Select Incoterms EXW - import Ex Works CIP - import Carriage and Insurance Paid…" at bounding box center [235, 143] width 49 height 14
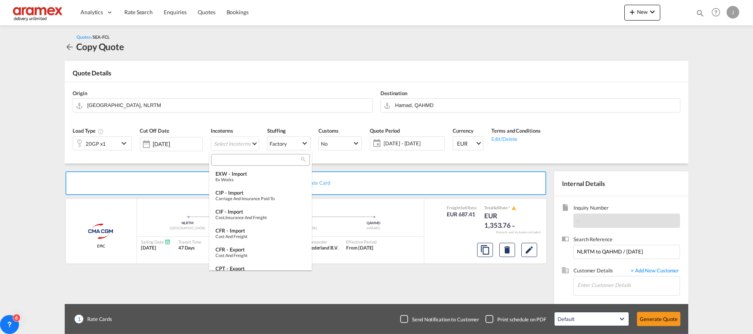
click at [227, 163] on input "search" at bounding box center [257, 159] width 88 height 7
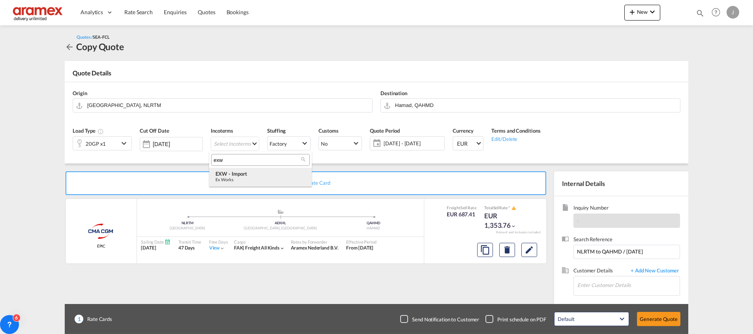
type input "exw"
click at [245, 177] on div "Ex Works" at bounding box center [260, 179] width 90 height 5
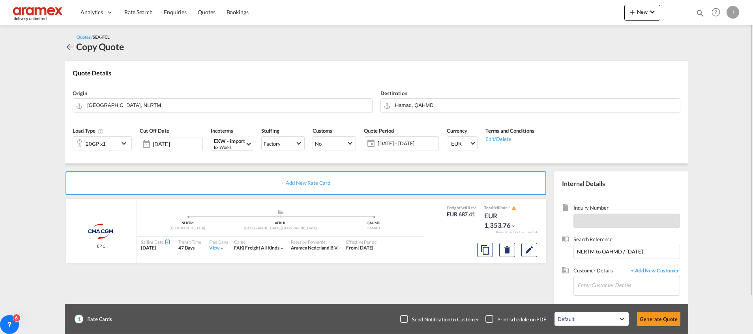
scroll to position [42, 0]
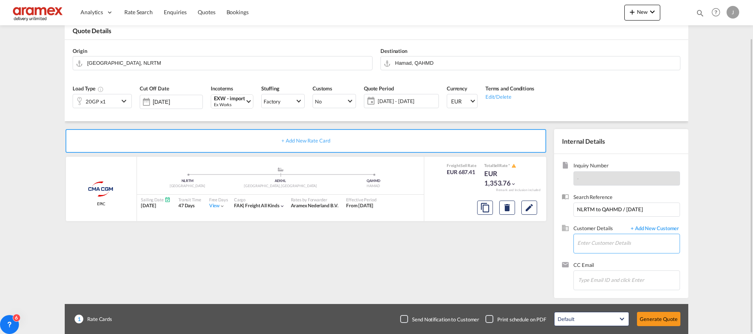
click at [614, 241] on input "Enter Customer Details" at bounding box center [628, 243] width 102 height 18
click at [102, 101] on div "20GP x1" at bounding box center [96, 101] width 20 height 11
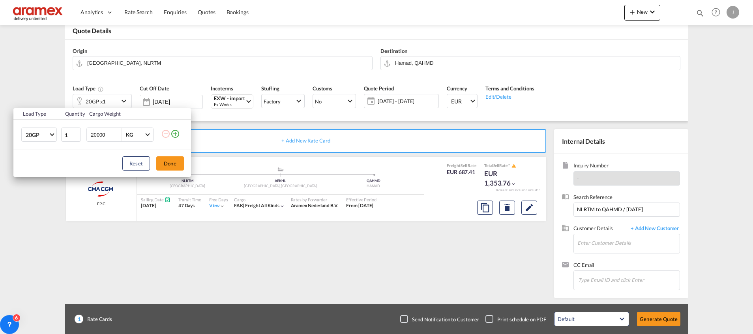
click at [176, 133] on md-icon "icon-plus-circle-outline" at bounding box center [174, 133] width 9 height 9
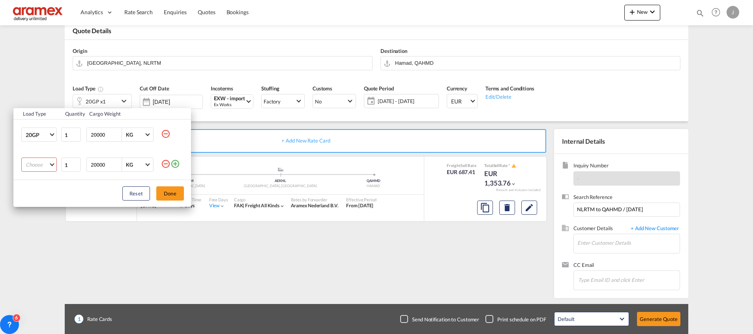
click at [37, 164] on md-select "Choose 20GP 40GP 40HC 45HC 20RE 40RE 40HR 20OT 40OT 20FR 40FR 40NR 20NR 45S 20T…" at bounding box center [39, 164] width 36 height 14
click at [44, 202] on md-option "40HC" at bounding box center [46, 202] width 54 height 19
click at [172, 192] on button "Done" at bounding box center [170, 193] width 28 height 14
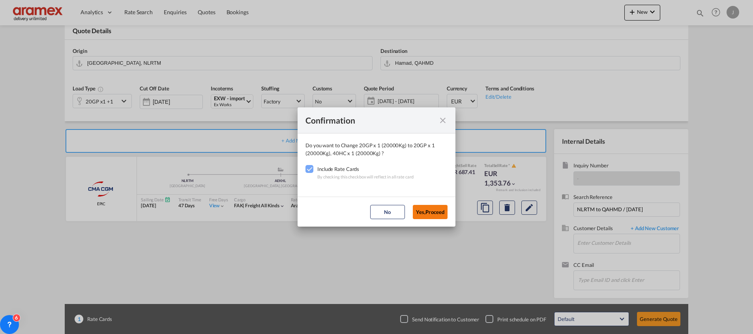
click at [430, 211] on button "Yes,Proceed" at bounding box center [430, 212] width 35 height 14
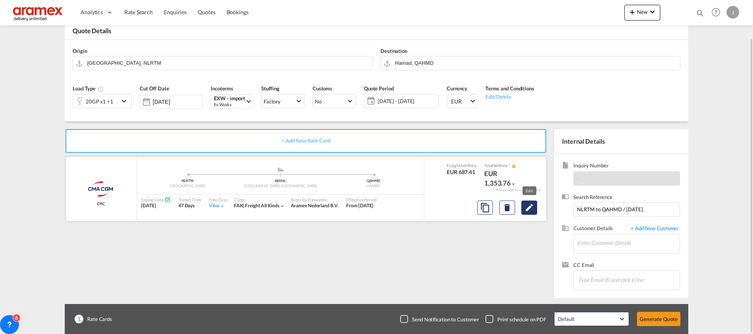
click at [528, 209] on md-icon "Edit" at bounding box center [528, 207] width 9 height 9
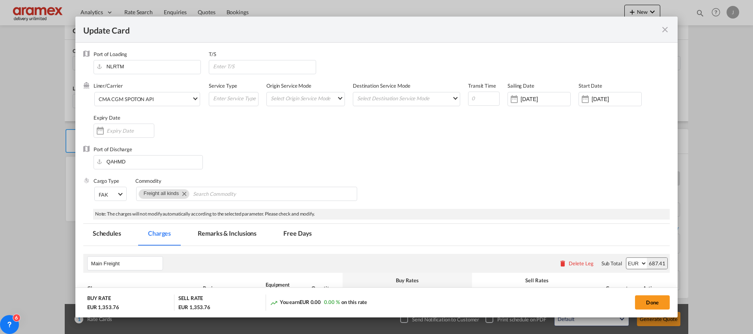
scroll to position [426, 0]
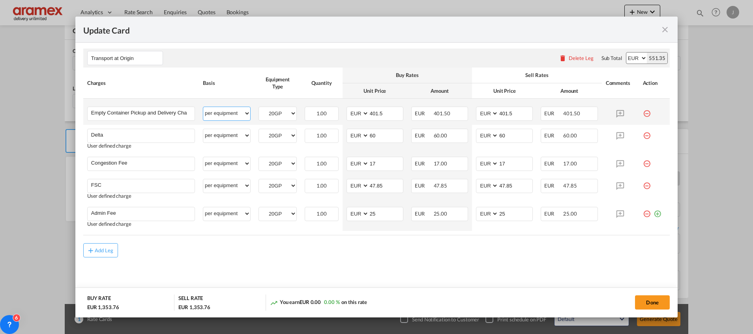
click at [221, 110] on select "per equipment per container per B/L per shipping bill per shipment % on pickup …" at bounding box center [226, 113] width 47 height 13
select select "per container"
click at [203, 107] on select "per equipment per container per B/L per shipping bill per shipment % on pickup …" at bounding box center [226, 113] width 47 height 13
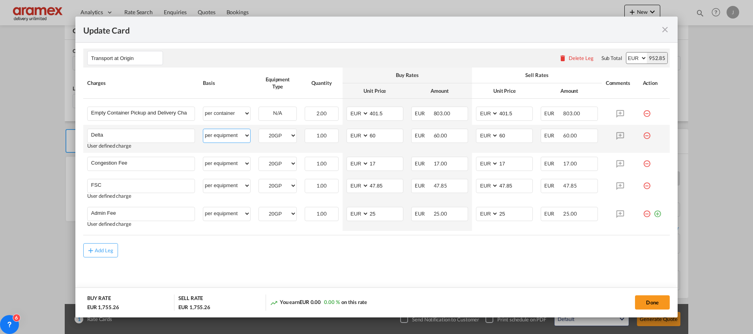
click at [221, 136] on select "per equipment per container per B/L per shipping bill per shipment % on pickup …" at bounding box center [226, 135] width 47 height 13
select select "per container"
click at [203, 129] on select "per equipment per container per B/L per shipping bill per shipment % on pickup …" at bounding box center [226, 135] width 47 height 13
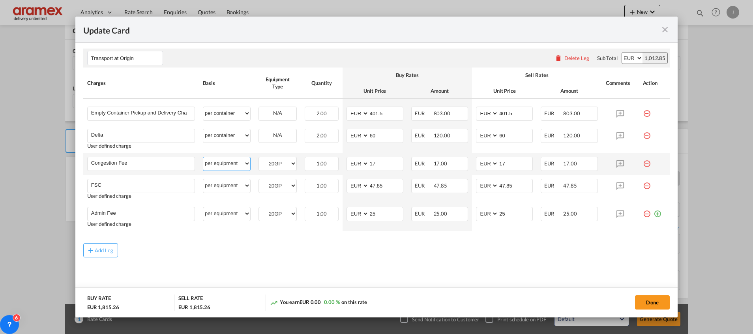
click at [224, 158] on select "per equipment per container per B/L per shipping bill per shipment % on pickup …" at bounding box center [226, 163] width 47 height 13
select select "per container"
click at [203, 157] on select "per equipment per container per B/L per shipping bill per shipment % on pickup …" at bounding box center [226, 163] width 47 height 13
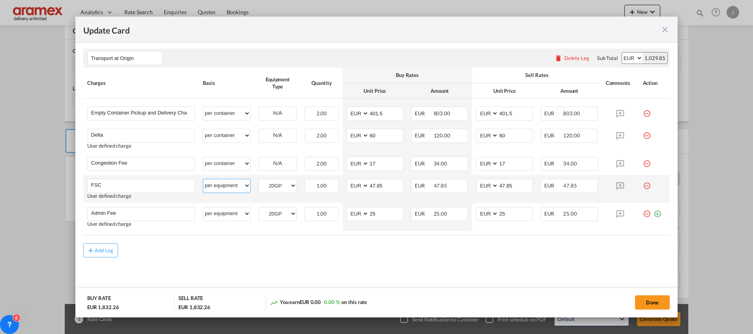
click at [226, 179] on select "per equipment per container per B/L per shipping bill per shipment % on pickup …" at bounding box center [226, 185] width 47 height 13
select select "per container"
click at [203, 179] on select "per equipment per container per B/L per shipping bill per shipment % on pickup …" at bounding box center [226, 185] width 47 height 13
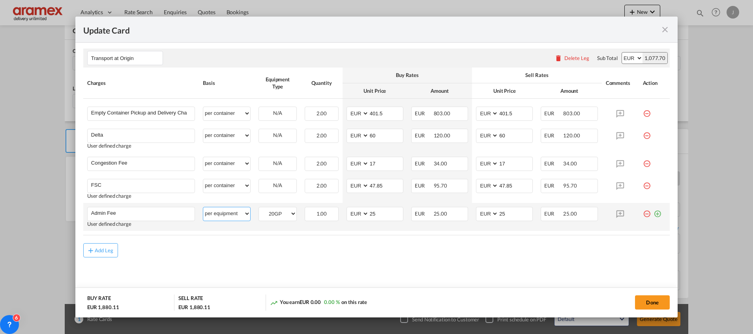
click at [224, 209] on select "per equipment per container per B/L per shipping bill per shipment % on pickup …" at bounding box center [226, 213] width 47 height 13
select select "per container"
click at [203, 207] on select "per equipment per container per B/L per shipping bill per shipment % on pickup …" at bounding box center [226, 213] width 47 height 13
click at [325, 261] on md-content "Main Freight Please enter leg name Leg Name Already Exists Delete Leg Sub Total…" at bounding box center [376, 59] width 586 height 478
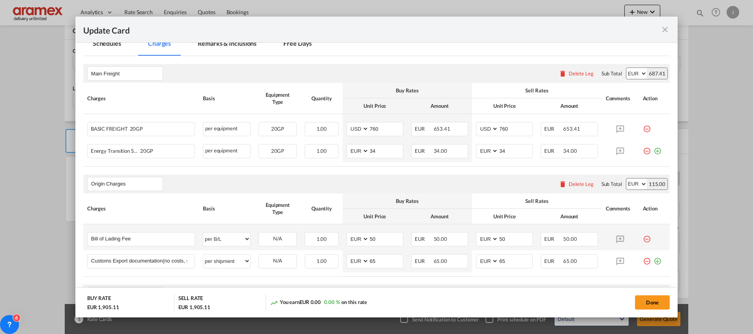
scroll to position [189, 0]
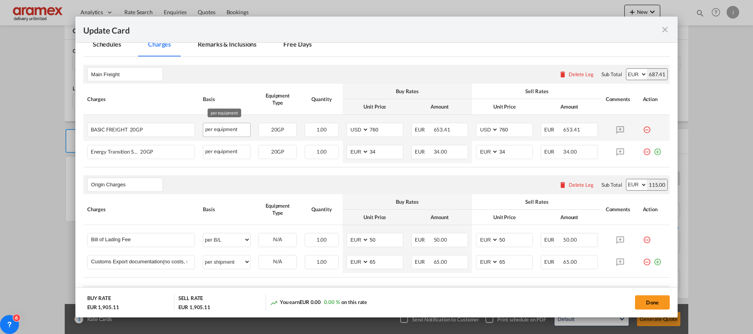
click at [224, 127] on div "per equipment" at bounding box center [227, 130] width 48 height 14
click at [648, 301] on button "Done" at bounding box center [652, 302] width 35 height 14
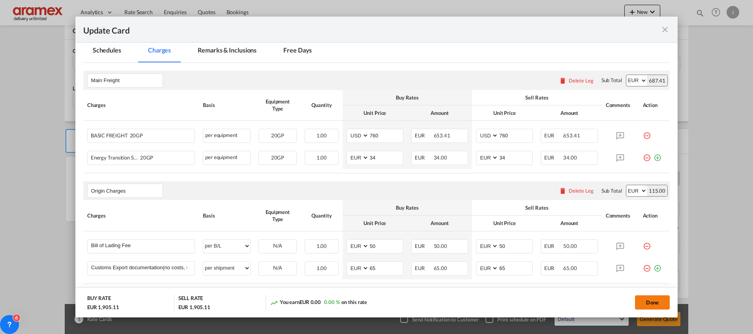
scroll to position [0, 0]
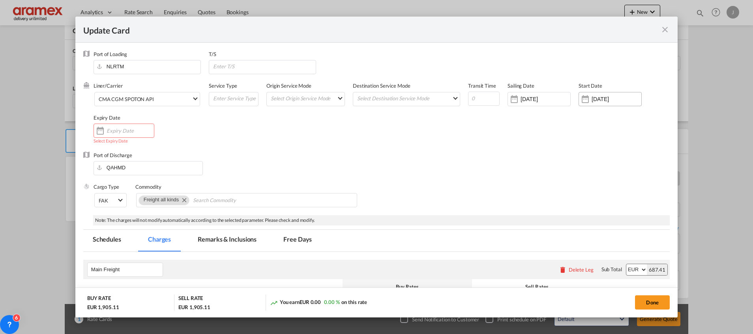
click at [597, 98] on input "26 Aug 2025" at bounding box center [616, 99] width 50 height 6
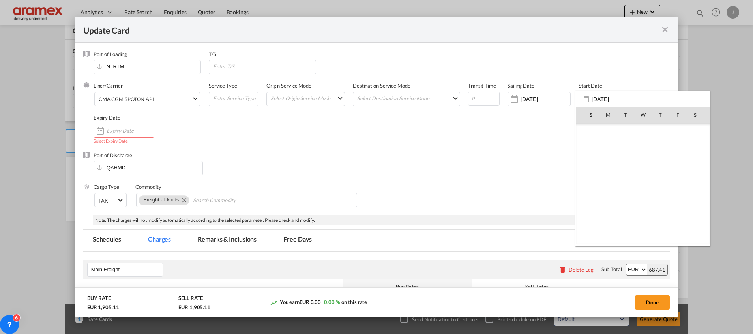
scroll to position [182637, 0]
click at [660, 198] on span "28" at bounding box center [660, 201] width 17 height 17
type input "[DATE]"
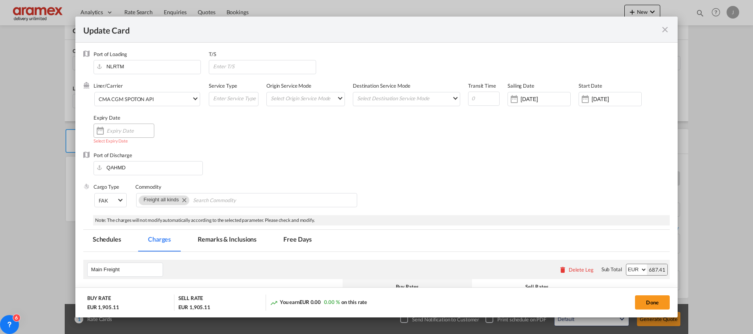
click at [134, 130] on input "Update Card Port ..." at bounding box center [130, 130] width 47 height 6
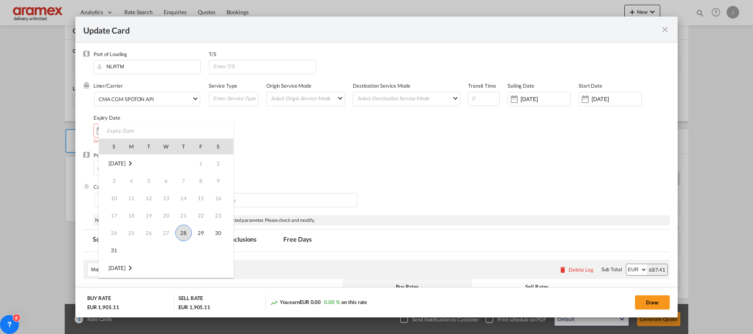
drag, startPoint x: 185, startPoint y: 232, endPoint x: 255, endPoint y: 228, distance: 70.3
click at [185, 231] on span "28" at bounding box center [183, 232] width 17 height 17
type input "[DATE]"
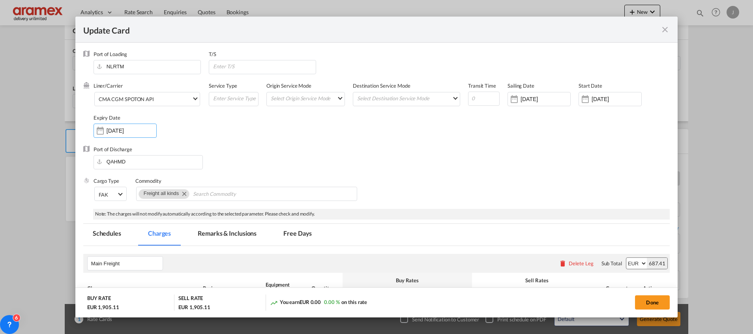
click at [440, 200] on div "Cargo Type FAK FAK GCR GDSM General Cargo Hazardous Cargo Ambient Foodstuff Chi…" at bounding box center [381, 193] width 576 height 32
click at [654, 301] on button "Done" at bounding box center [652, 302] width 35 height 14
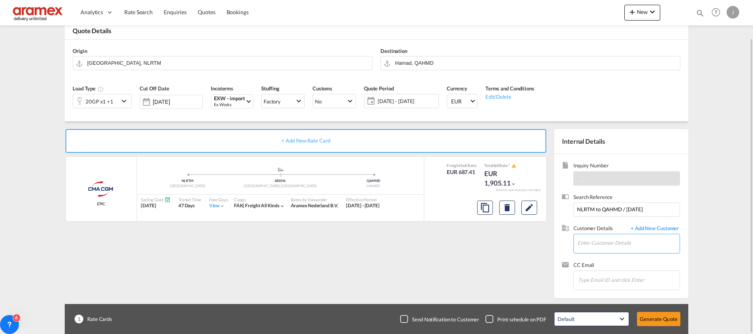
click at [591, 241] on input "Enter Customer Details" at bounding box center [628, 243] width 102 height 18
click at [590, 243] on input "Rames" at bounding box center [628, 243] width 102 height 18
paste input "eshma"
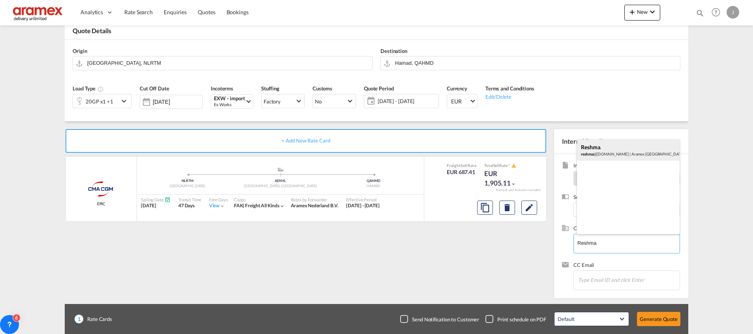
click at [604, 149] on div "Reshma . reshma @aramex.com | Aramex Doha" at bounding box center [628, 149] width 103 height 21
type input "Aramex Doha, Reshma ., reshma@aramex.com"
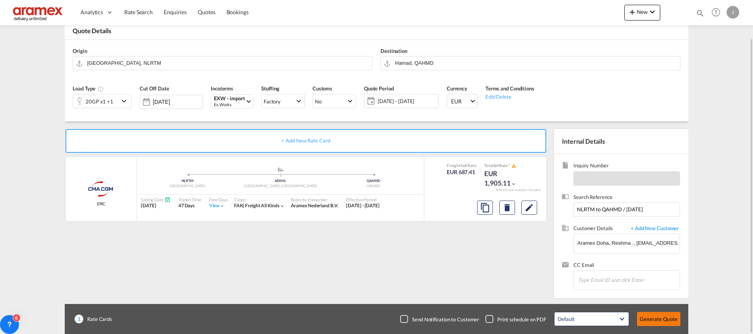
click at [653, 322] on button "Generate Quote" at bounding box center [658, 319] width 43 height 14
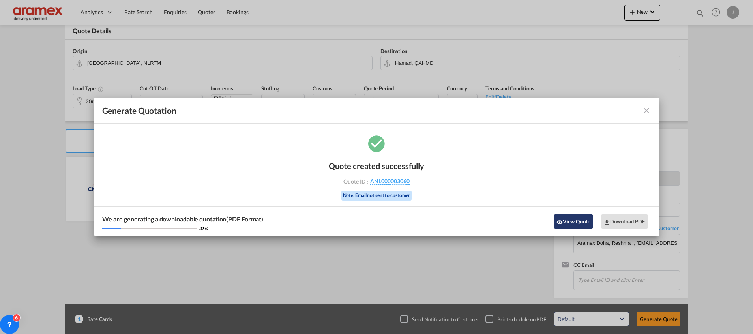
click at [576, 220] on button "View Quote" at bounding box center [572, 221] width 39 height 14
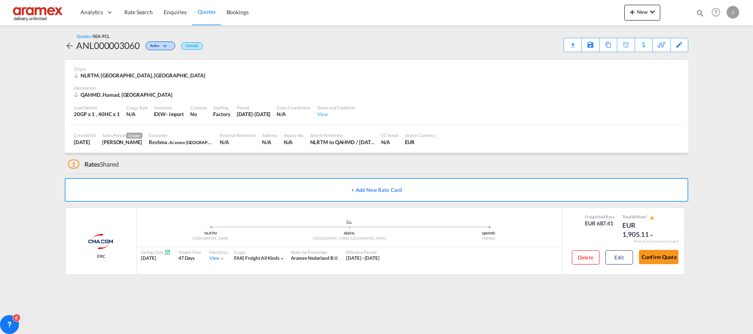
click at [108, 95] on div "QAHMD, Hamad, Middle East" at bounding box center [124, 94] width 101 height 7
click at [107, 95] on div "QAHMD, Hamad, Middle East" at bounding box center [124, 94] width 101 height 7
copy div "Hamad"
click at [677, 44] on div "Edit" at bounding box center [679, 44] width 9 height 13
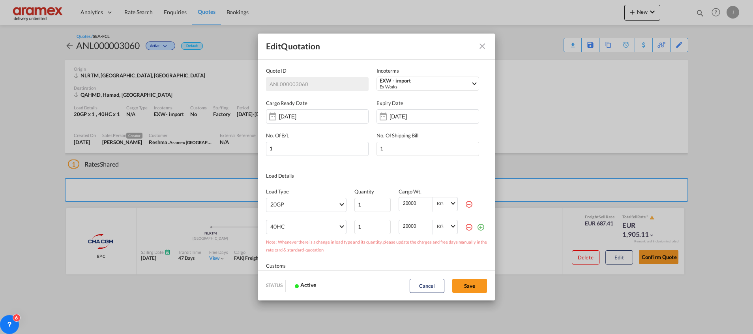
click at [465, 199] on div "Quote IDIncotermsEXW - ..." at bounding box center [476, 199] width 22 height 24
click at [465, 204] on md-icon "icon-minus-circle-outline red-400-fg" at bounding box center [469, 204] width 8 height 8
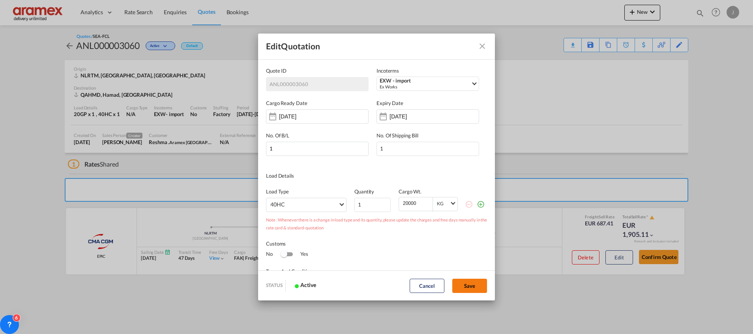
click at [474, 286] on button "Save" at bounding box center [469, 286] width 35 height 14
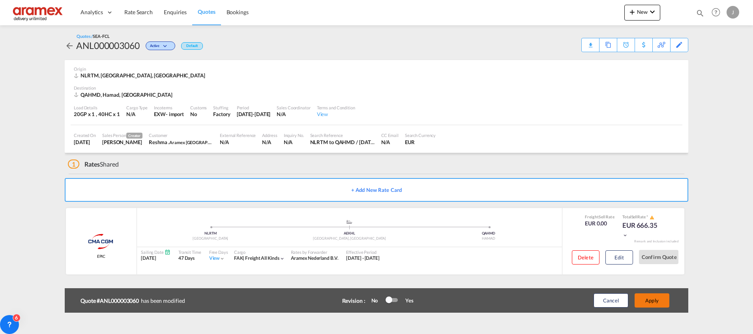
click at [642, 300] on button "Apply" at bounding box center [651, 300] width 35 height 14
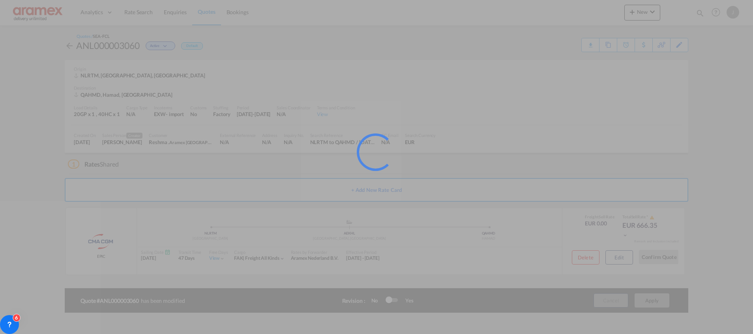
click at [618, 259] on div at bounding box center [376, 167] width 753 height 334
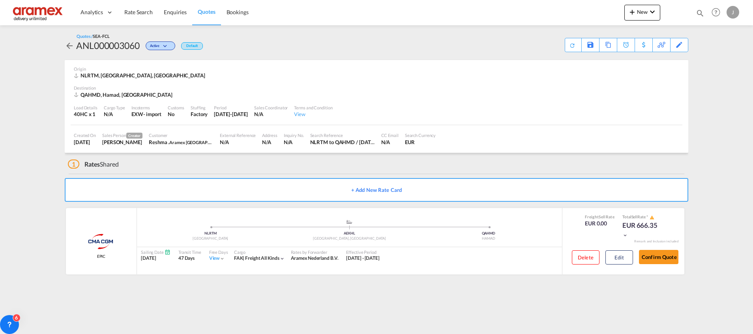
click at [618, 259] on button "Edit" at bounding box center [619, 257] width 28 height 14
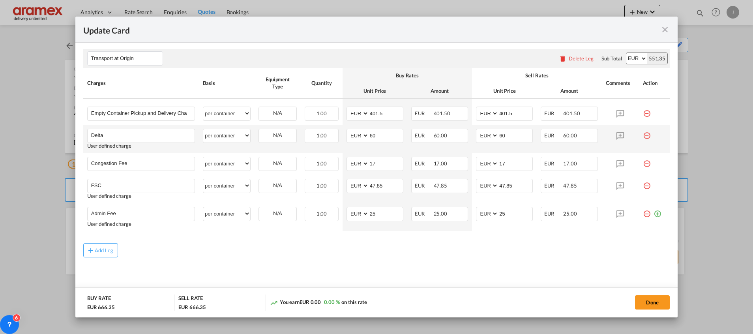
scroll to position [316, 0]
click at [100, 251] on div "Add Leg" at bounding box center [104, 249] width 19 height 5
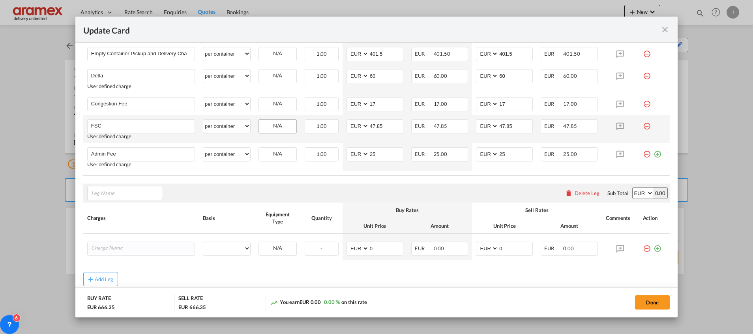
scroll to position [404, 0]
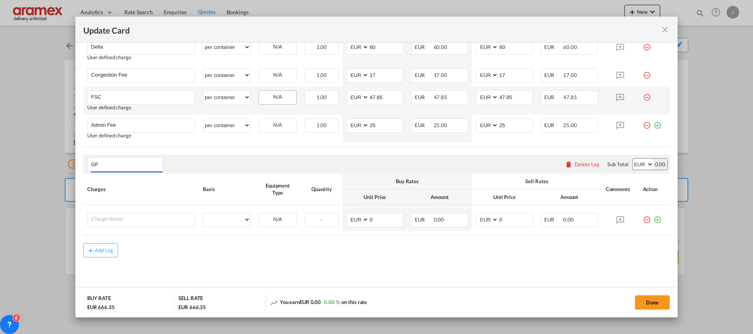
type input "G"
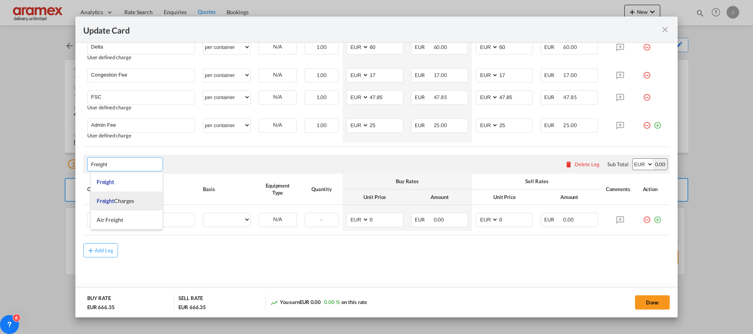
click at [122, 200] on span "Freight Charges" at bounding box center [115, 200] width 37 height 7
type input "Freight Charges"
click at [125, 215] on input "Charge Name" at bounding box center [142, 219] width 103 height 12
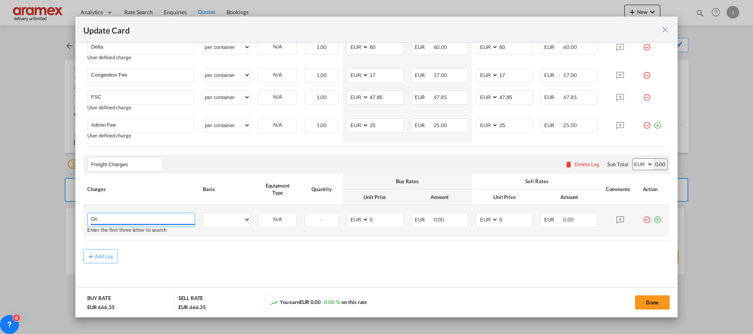
type input "O"
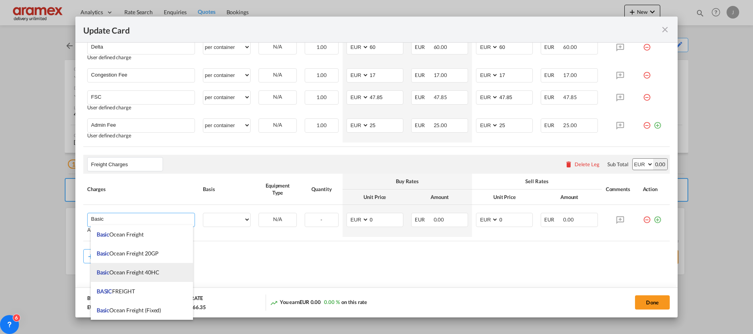
click at [137, 271] on span "Basic Ocean Freight 40HC" at bounding box center [128, 272] width 63 height 7
type input "Basic Ocean Freight 40HC"
select select "per equipment"
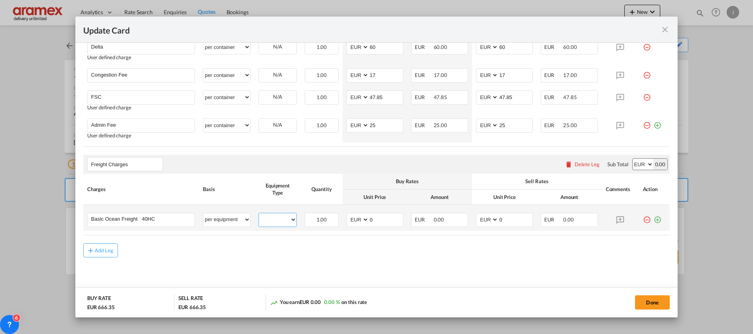
click at [279, 221] on select "40HC" at bounding box center [277, 219] width 37 height 11
select select "40HC"
click at [259, 214] on select "40HC" at bounding box center [277, 219] width 37 height 11
click at [632, 162] on select "AED AFN ALL AMD ANG AOA ARS AUD AWG AZN BAM BBD BDT BGN BHD BIF BMD BND BOB BRL…" at bounding box center [642, 164] width 21 height 11
select select "string:USD"
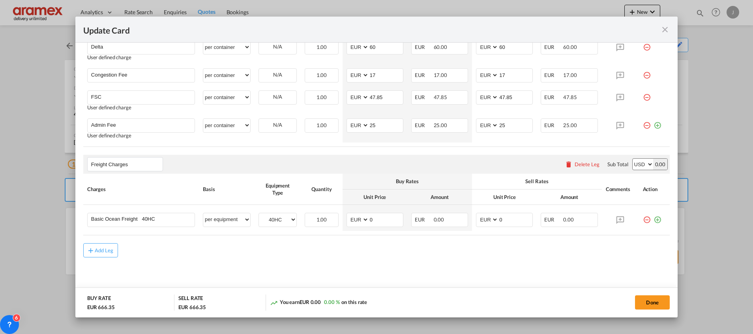
click at [632, 159] on select "AED AFN ALL AMD ANG AOA ARS AUD AWG AZN BAM BBD BDT BGN BHD BIF BMD BND BOB BRL…" at bounding box center [642, 164] width 21 height 11
click at [355, 220] on select "AED AFN ALL AMD ANG AOA ARS AUD AWG AZN BAM BBD BDT BGN BHD BIF BMD BND BOB BRL…" at bounding box center [358, 219] width 21 height 11
select select "string:USD"
click at [348, 214] on select "AED AFN ALL AMD ANG AOA ARS AUD AWG AZN BAM BBD BDT BGN BHD BIF BMD BND BOB BRL…" at bounding box center [358, 219] width 21 height 11
drag, startPoint x: 377, startPoint y: 219, endPoint x: 337, endPoint y: 216, distance: 40.0
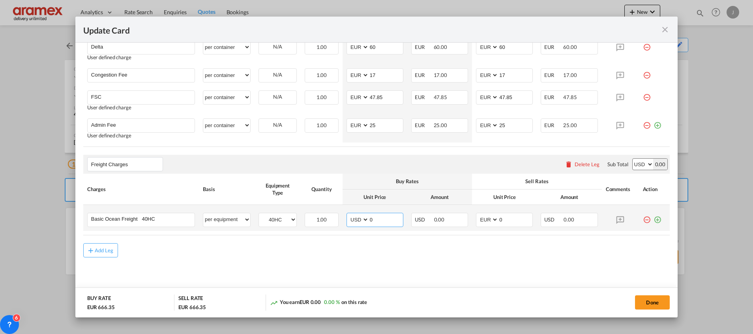
click at [337, 216] on tr "Basic Ocean Freight 40HC Please Enter User Defined Charges Cannot Be Published …" at bounding box center [376, 218] width 586 height 26
paste input "72"
type input "720"
click at [478, 219] on select "AED AFN ALL AMD ANG AOA ARS AUD AWG AZN BAM BBD BDT BGN BHD BIF BMD BND BOB BRL…" at bounding box center [487, 219] width 21 height 11
select select "string:USD"
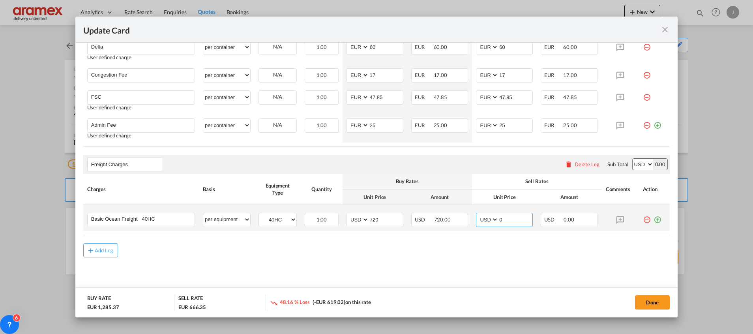
click at [477, 214] on select "AED AFN ALL AMD ANG AOA ARS AUD AWG AZN BAM BBD BDT BGN BHD BIF BMD BND BOB BRL…" at bounding box center [487, 219] width 21 height 11
drag, startPoint x: 505, startPoint y: 219, endPoint x: 471, endPoint y: 221, distance: 34.8
click at [472, 221] on td "AED AFN ALL AMD ANG AOA ARS AUD AWG AZN BAM BBD BDT BGN BHD BIF BMD BND BOB BRL…" at bounding box center [504, 218] width 65 height 26
paste input "72"
type input "720"
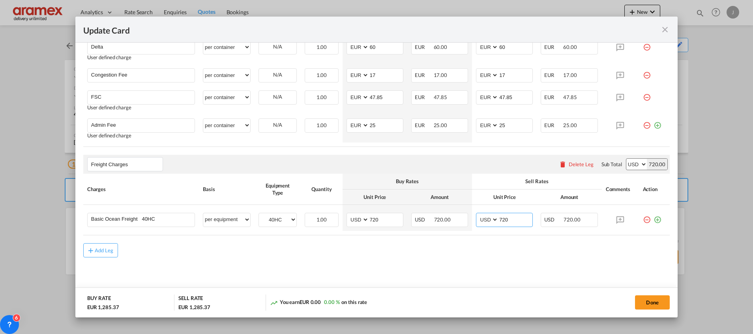
scroll to position [167, 0]
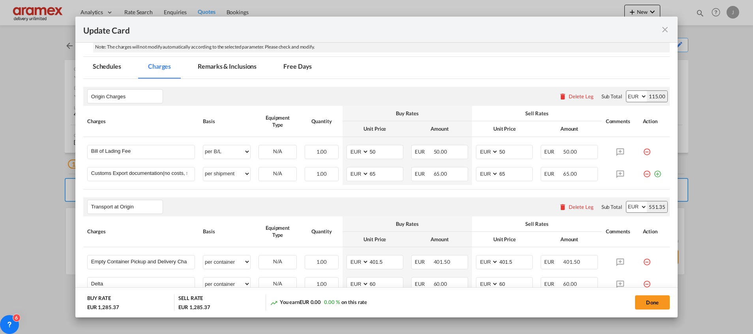
click at [225, 63] on md-tab-item "Remarks & Inclusions" at bounding box center [227, 68] width 78 height 22
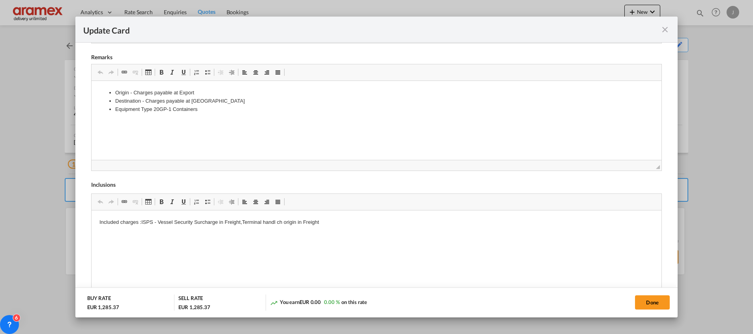
scroll to position [352, 0]
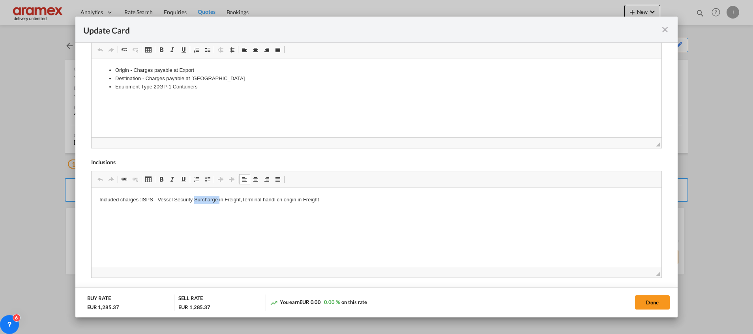
click at [196, 201] on p "Included charges :ISPS - Vessel Security Surcharge in Freight,Terminal handl ch…" at bounding box center [376, 200] width 554 height 8
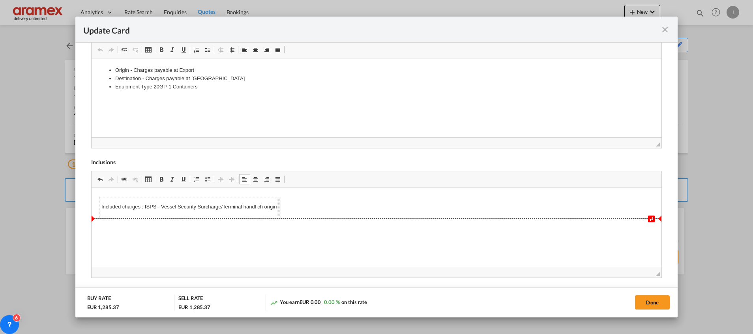
click at [358, 208] on body "↵ Included charges : ISPS - Vessel Security Surcharge/Terminal handl ch origin" at bounding box center [376, 207] width 554 height 22
click at [655, 302] on button "Done" at bounding box center [652, 302] width 35 height 14
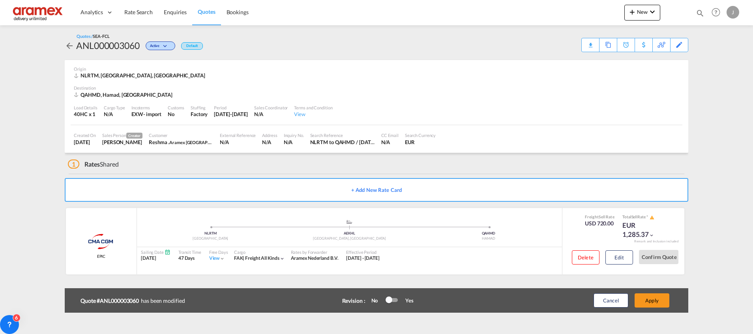
scroll to position [112, 0]
click at [651, 298] on button "Apply" at bounding box center [651, 300] width 35 height 14
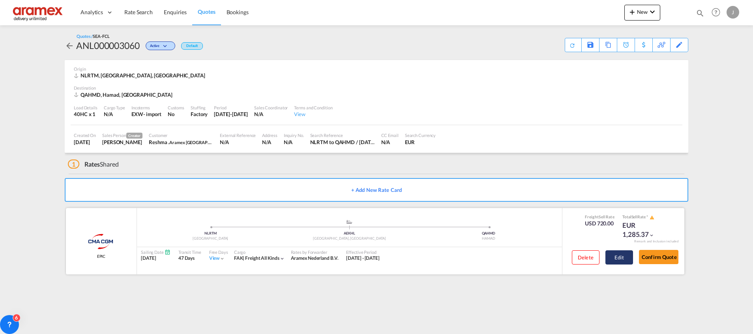
click at [617, 258] on button "Edit" at bounding box center [619, 257] width 28 height 14
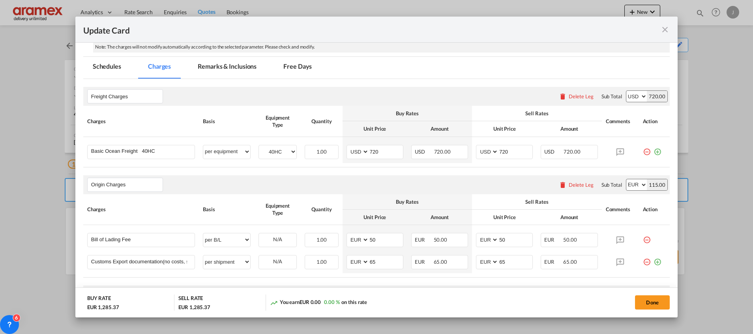
scroll to position [108, 0]
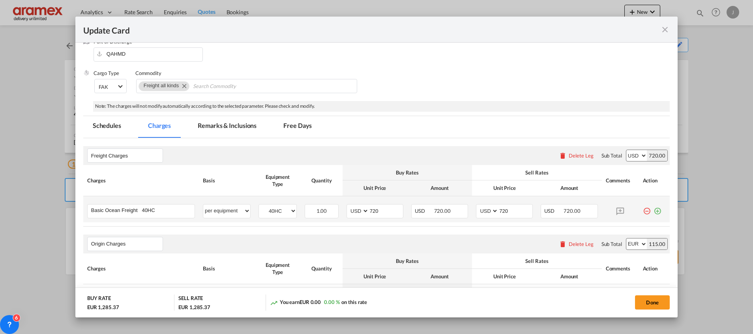
click at [653, 209] on md-icon "icon-plus-circle-outline green-400-fg" at bounding box center [657, 208] width 8 height 8
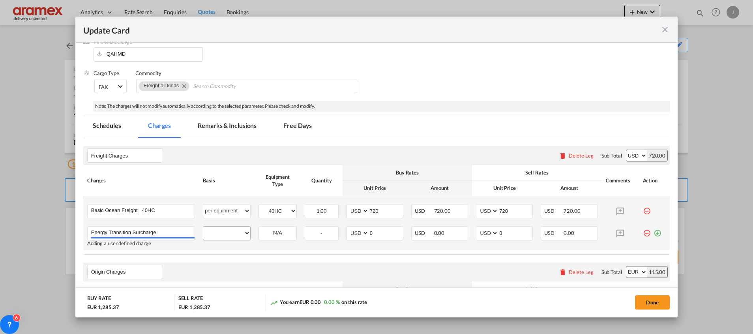
type input "Energy Transition Surcharge"
click at [221, 233] on select "per equipment per container per B/L per shipping bill per shipment % on freight…" at bounding box center [226, 232] width 47 height 13
select select "per equipment"
click at [203, 226] on select "per equipment per container per B/L per shipping bill per shipment % on freight…" at bounding box center [226, 232] width 47 height 13
drag, startPoint x: 273, startPoint y: 228, endPoint x: 273, endPoint y: 234, distance: 5.9
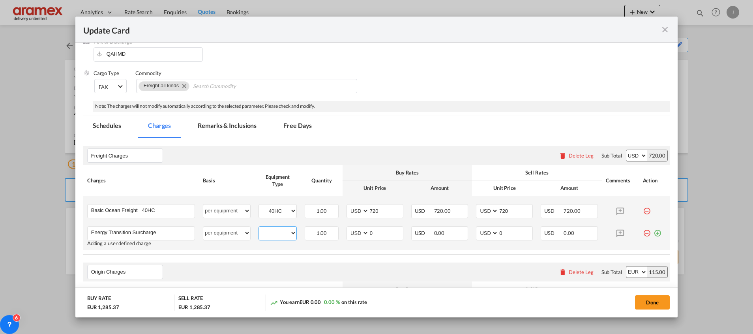
click at [273, 228] on select "40HC" at bounding box center [277, 233] width 37 height 11
select select "40HC"
click at [259, 228] on select "40HC" at bounding box center [277, 233] width 37 height 11
drag, startPoint x: 372, startPoint y: 232, endPoint x: 345, endPoint y: 234, distance: 26.9
click at [346, 234] on md-input-container "AED AFN ALL AMD ANG AOA ARS AUD AWG AZN BAM BBD BDT BGN BHD BIF BMD BND BOB BRL…" at bounding box center [374, 233] width 57 height 14
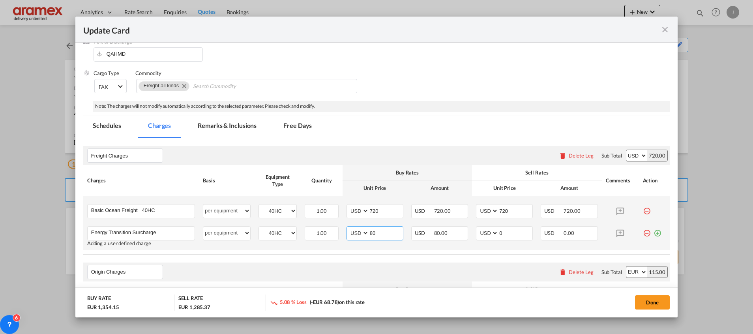
drag, startPoint x: 370, startPoint y: 233, endPoint x: 353, endPoint y: 231, distance: 17.9
click at [352, 231] on md-input-container "AED AFN ALL AMD ANG AOA ARS AUD AWG AZN BAM BBD BDT BGN BHD BIF BMD BND BOB BRL…" at bounding box center [374, 233] width 57 height 14
type input "80"
drag, startPoint x: 509, startPoint y: 230, endPoint x: 487, endPoint y: 234, distance: 22.4
click at [487, 234] on md-input-container "AED AFN ALL AMD ANG AOA ARS AUD AWG AZN BAM BBD BDT BGN BHD BIF BMD BND BOB BRL…" at bounding box center [504, 233] width 57 height 14
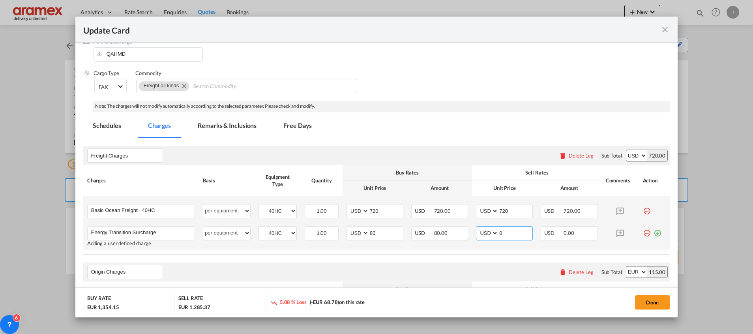
paste input "8"
type input "80"
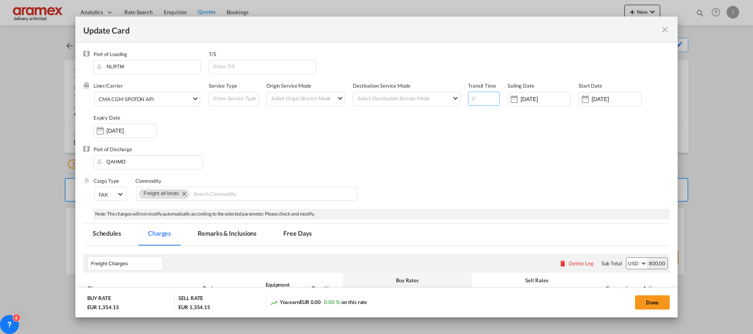
click at [473, 96] on input "Update Card Port ..." at bounding box center [484, 99] width 32 height 14
type input "47"
click at [501, 150] on div "Port of Discharge QAHMD" at bounding box center [376, 162] width 586 height 32
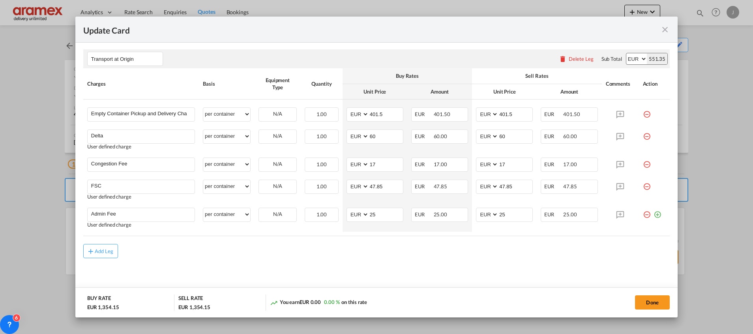
scroll to position [432, 0]
click at [651, 303] on button "Done" at bounding box center [652, 302] width 35 height 14
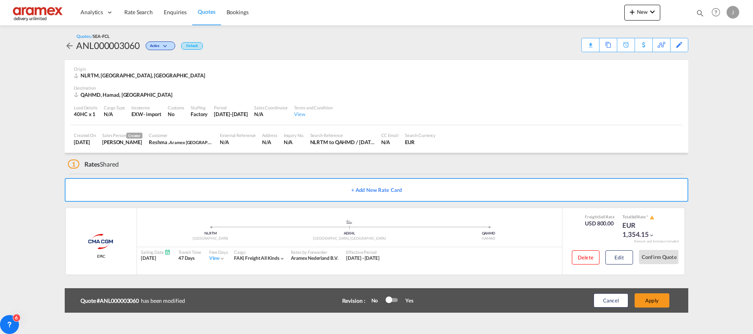
click at [651, 303] on button "Apply" at bounding box center [651, 300] width 35 height 14
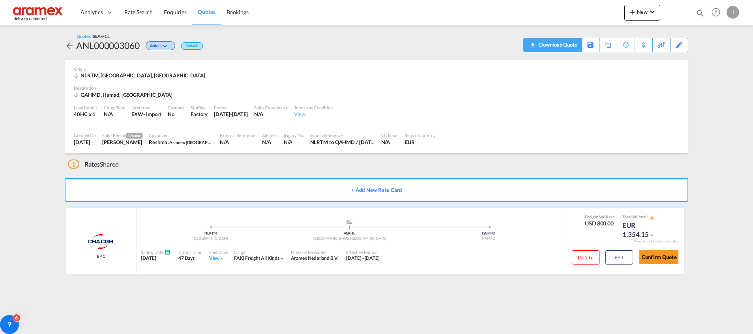
click at [567, 45] on div "Download Quote" at bounding box center [557, 44] width 40 height 13
click at [200, 7] on link "Quotes" at bounding box center [206, 13] width 28 height 26
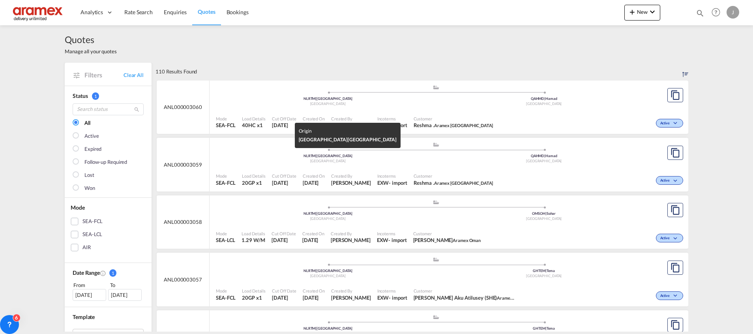
click at [428, 158] on div "NLRTM | Rotterdam" at bounding box center [328, 155] width 216 height 5
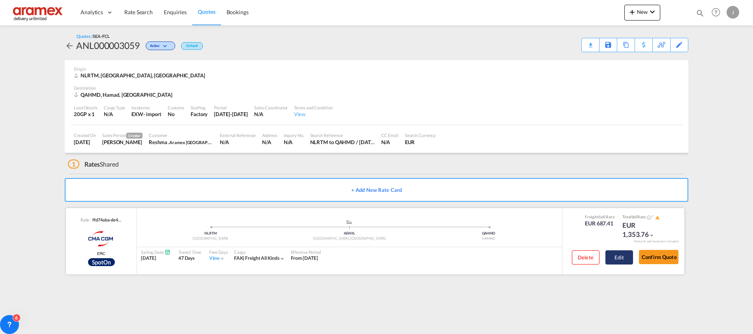
click at [618, 255] on button "Edit" at bounding box center [619, 257] width 28 height 14
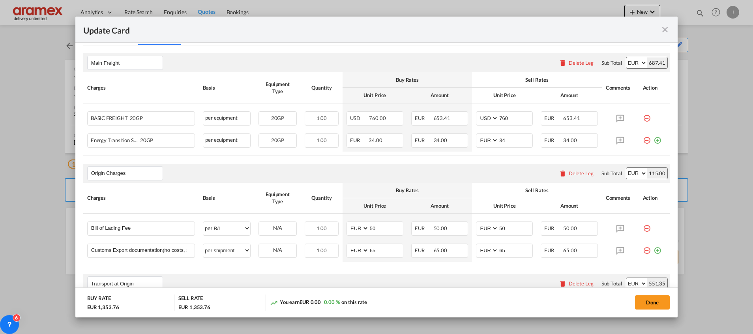
scroll to position [178, 0]
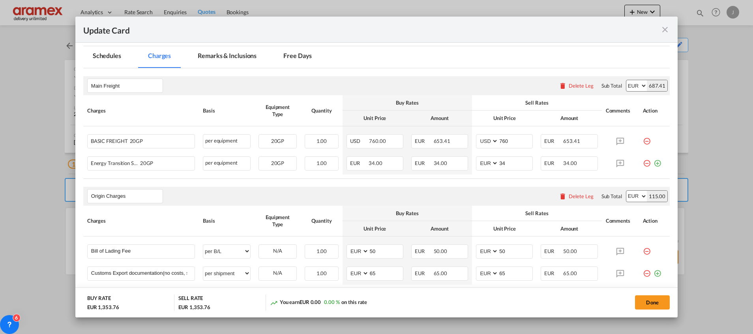
click at [626, 84] on select "AED AFN ALL AMD ANG AOA ARS AUD AWG AZN BAM BBD BDT BGN BHD BIF BMD BND BOB BRL…" at bounding box center [636, 85] width 21 height 11
select select "string:USD"
click at [626, 80] on select "AED AFN ALL AMD ANG AOA ARS AUD AWG AZN BAM BBD BDT BGN BHD BIF BMD BND BOB BRL…" at bounding box center [636, 85] width 21 height 11
click at [122, 165] on div "Energy Transition Surcharge 20GP" at bounding box center [128, 161] width 75 height 9
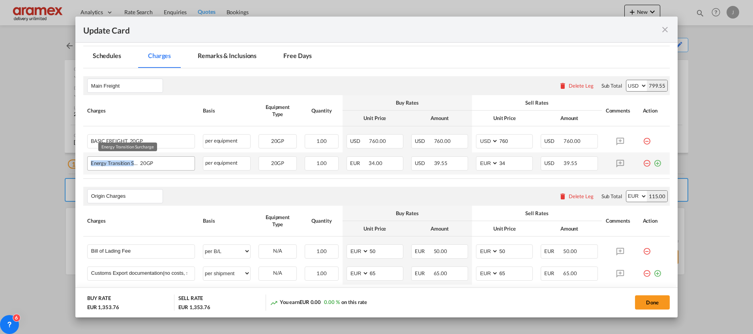
click at [122, 165] on div "Energy Transition Surcharge 20GP" at bounding box center [128, 161] width 75 height 9
click at [125, 164] on div "Energy Transition Surcharge 20GP" at bounding box center [128, 161] width 75 height 9
click at [643, 163] on md-icon "icon-minus-circle-outline red-400-fg" at bounding box center [647, 160] width 8 height 8
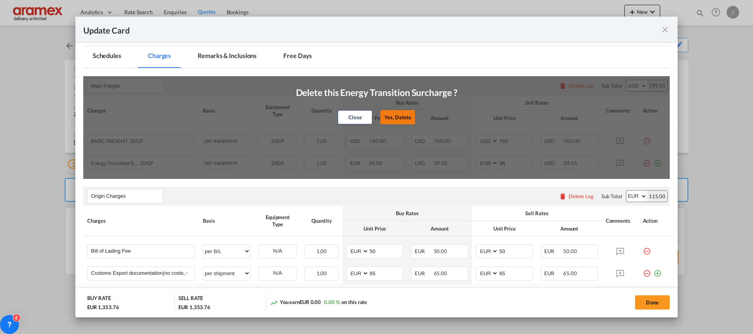
click at [400, 116] on button "Yes, Delete" at bounding box center [397, 117] width 35 height 14
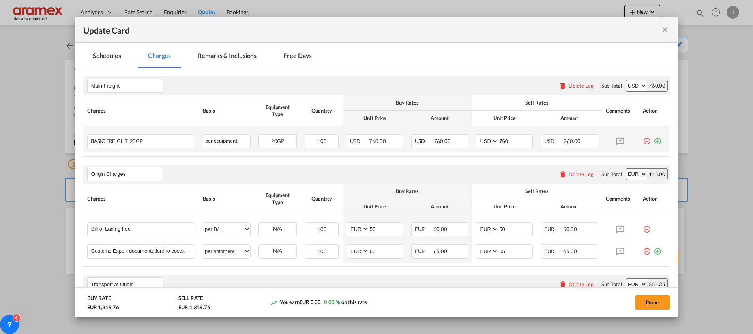
click at [653, 139] on md-icon "icon-plus-circle-outline green-400-fg" at bounding box center [657, 138] width 8 height 8
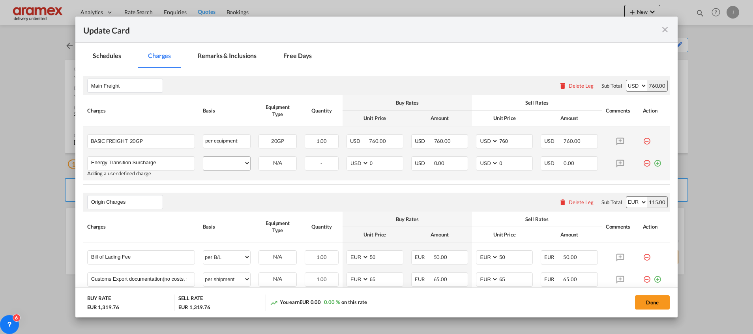
type input "Energy Transition Surcharge"
click at [228, 159] on select "per equipment per container per B/L per shipping bill per shipment % on freight…" at bounding box center [226, 163] width 47 height 13
select select "per equipment"
click at [203, 157] on select "per equipment per container per B/L per shipping bill per shipment % on freight…" at bounding box center [226, 163] width 47 height 13
drag, startPoint x: 274, startPoint y: 161, endPoint x: 275, endPoint y: 169, distance: 8.4
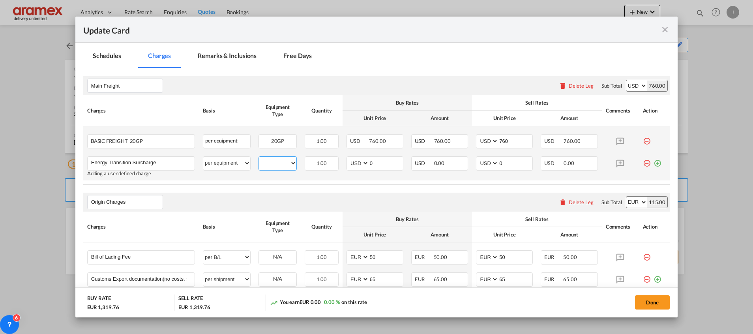
click at [274, 161] on select "20GP" at bounding box center [277, 163] width 37 height 11
select select "20GP"
click at [259, 158] on select "20GP" at bounding box center [277, 163] width 37 height 11
drag, startPoint x: 377, startPoint y: 163, endPoint x: 356, endPoint y: 165, distance: 21.0
click at [357, 165] on md-input-container "AED AFN ALL AMD ANG AOA ARS AUD AWG AZN BAM BBD BDT BGN BHD BIF BMD BND BOB BRL…" at bounding box center [374, 163] width 57 height 14
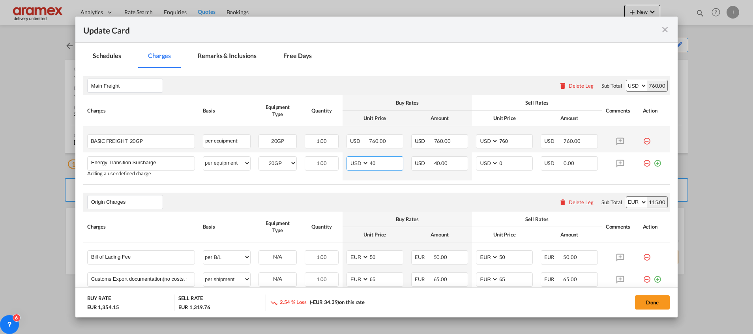
type input "40"
click at [322, 198] on div "Origin Charges Please enter leg name Leg Name Already Exists Delete Leg Sub Tot…" at bounding box center [376, 202] width 586 height 19
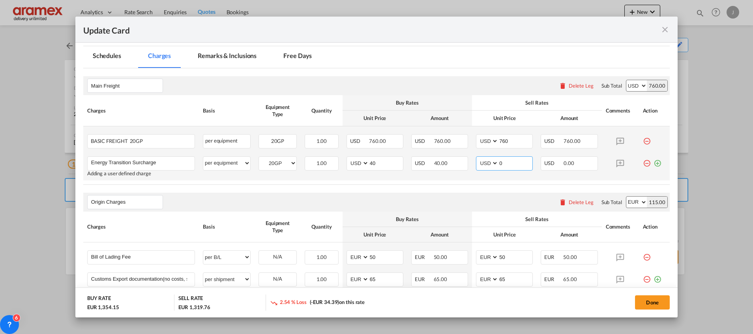
drag, startPoint x: 509, startPoint y: 161, endPoint x: 472, endPoint y: 163, distance: 36.3
click at [476, 163] on md-input-container "AED AFN ALL AMD ANG AOA ARS AUD AWG AZN BAM BBD BDT BGN BHD BIF BMD BND BOB BRL…" at bounding box center [504, 163] width 57 height 14
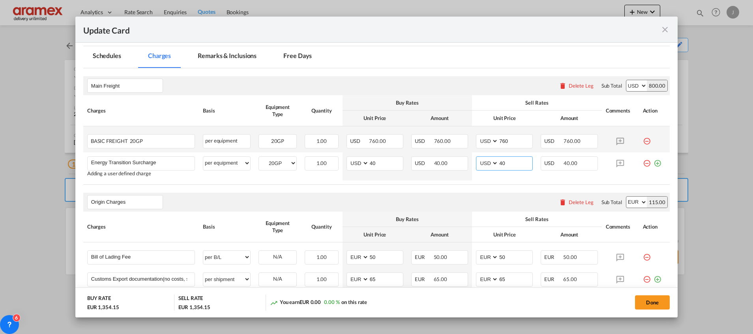
type input "40"
click at [402, 196] on div "Origin Charges Please enter leg name Leg Name Already Exists Delete Leg Sub Tot…" at bounding box center [376, 202] width 586 height 19
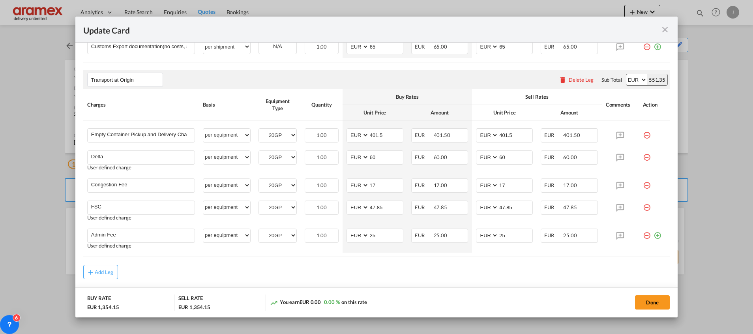
scroll to position [414, 0]
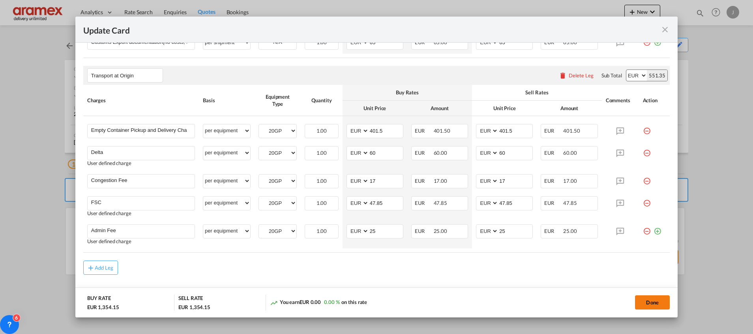
click at [659, 301] on button "Done" at bounding box center [652, 302] width 35 height 14
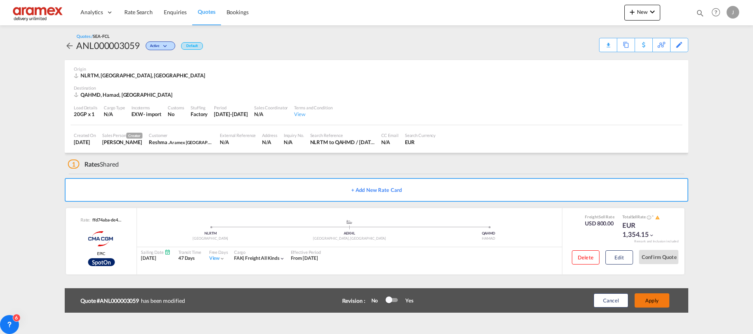
click at [658, 302] on button "Apply" at bounding box center [651, 300] width 35 height 14
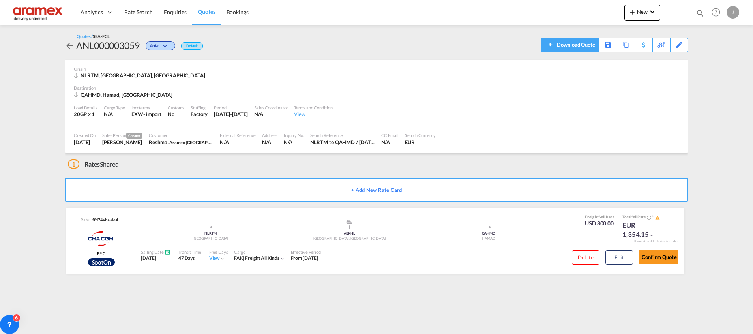
click at [588, 44] on div "Download Quote" at bounding box center [575, 44] width 40 height 13
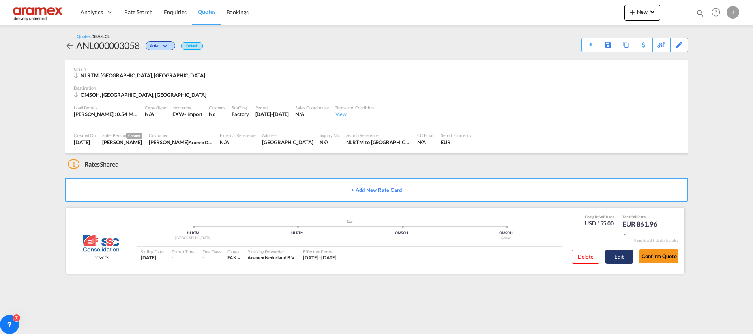
click at [624, 255] on button "Edit" at bounding box center [619, 256] width 28 height 14
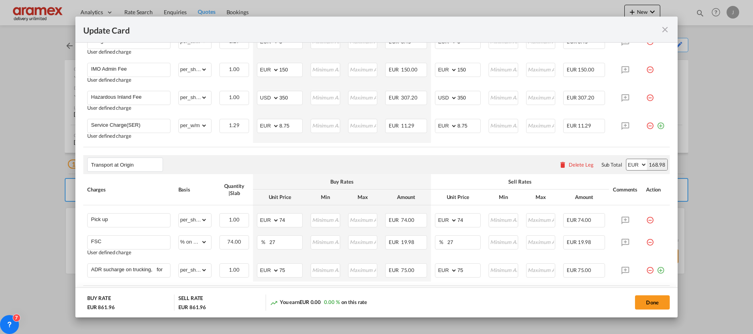
scroll to position [522, 0]
